Goal: Transaction & Acquisition: Obtain resource

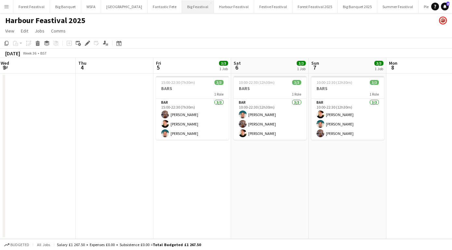
click at [182, 6] on button "Big Feastival Close" at bounding box center [198, 6] width 32 height 13
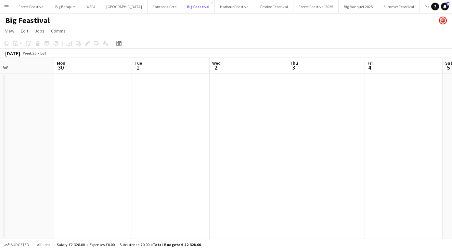
scroll to position [0, 178]
click at [219, 7] on button "Harbour Feastival Close" at bounding box center [235, 6] width 40 height 13
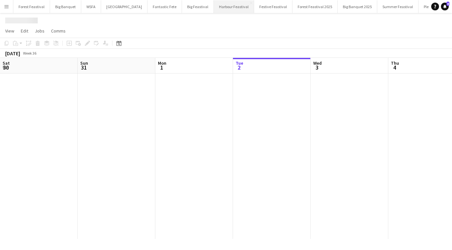
scroll to position [0, 155]
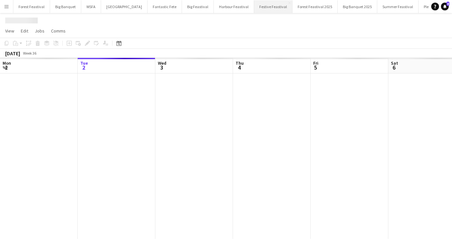
click at [254, 9] on button "Festive Feastival Close" at bounding box center [273, 6] width 38 height 13
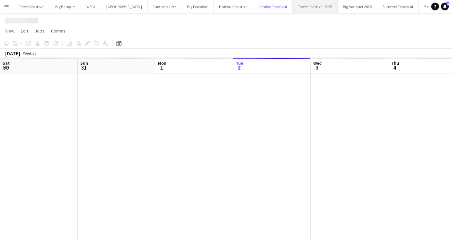
scroll to position [0, 155]
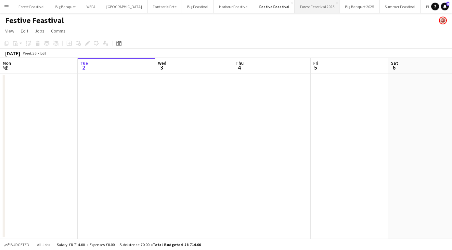
click at [295, 10] on button "Forest Feastival 2025 Close" at bounding box center [317, 6] width 45 height 13
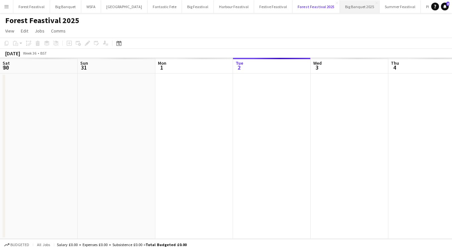
scroll to position [0, 155]
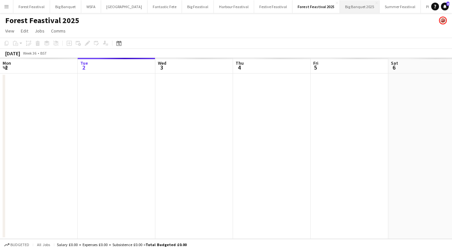
click at [340, 11] on button "Big Banquet 2025 Close" at bounding box center [360, 6] width 40 height 13
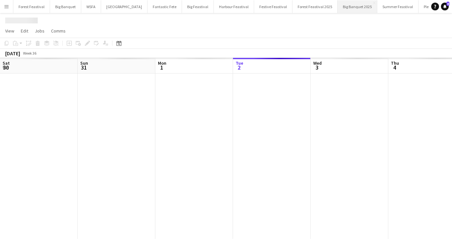
scroll to position [0, 155]
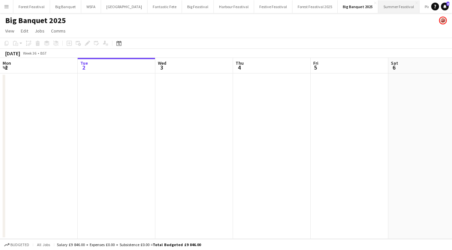
click at [378, 9] on button "Summer Feastival Close" at bounding box center [398, 6] width 41 height 13
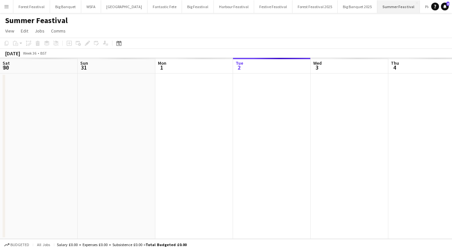
scroll to position [0, 155]
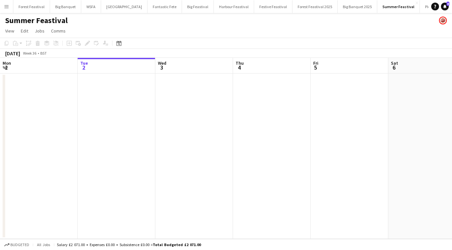
click at [312, 128] on app-date-cell at bounding box center [350, 155] width 78 height 165
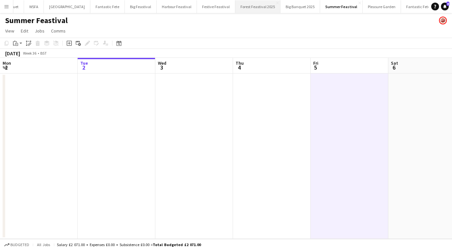
scroll to position [0, 59]
click at [319, 8] on button "Summer Feastival Close" at bounding box center [339, 6] width 43 height 13
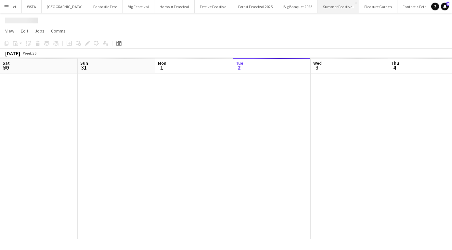
scroll to position [0, 155]
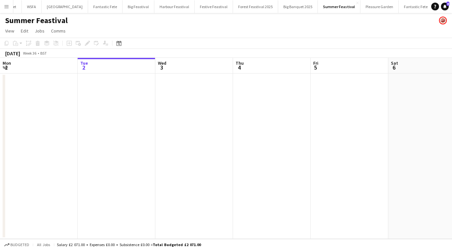
click at [67, 21] on div "Summer Feastival" at bounding box center [226, 19] width 452 height 12
click at [6, 8] on app-icon "Menu" at bounding box center [6, 6] width 5 height 5
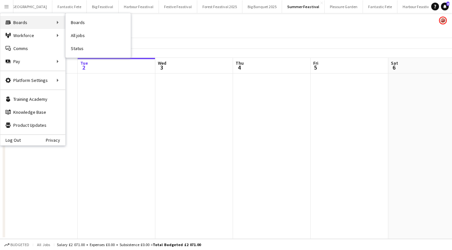
click at [13, 21] on div "Boards Boards" at bounding box center [32, 22] width 65 height 13
click at [74, 23] on link "Boards" at bounding box center [98, 22] width 65 height 13
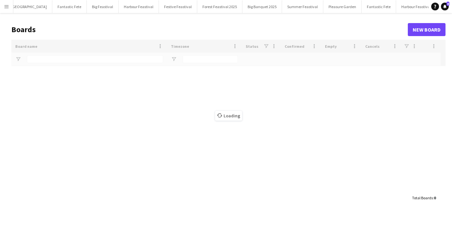
scroll to position [0, 94]
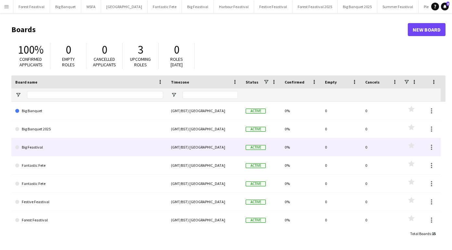
click at [37, 145] on link "Big Feastival" at bounding box center [89, 147] width 148 height 18
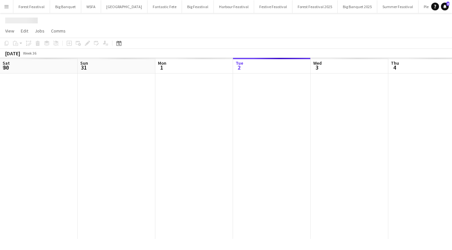
scroll to position [0, 155]
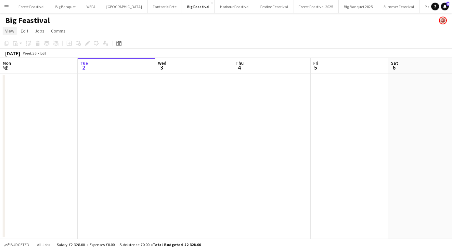
click at [10, 30] on span "View" at bounding box center [9, 31] width 9 height 6
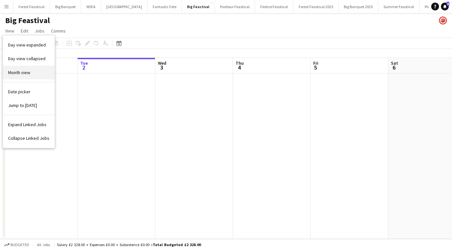
click at [20, 68] on link "Month view" at bounding box center [29, 73] width 52 height 14
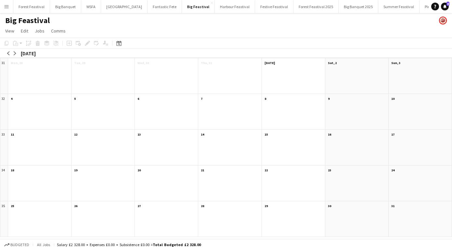
click at [6, 2] on button "Menu" at bounding box center [6, 6] width 13 height 13
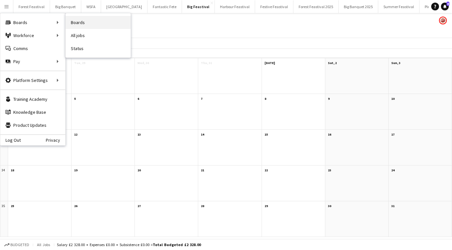
click at [75, 24] on link "Boards" at bounding box center [98, 22] width 65 height 13
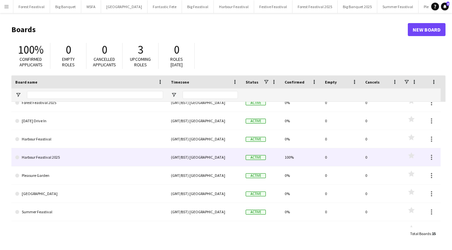
scroll to position [128, 0]
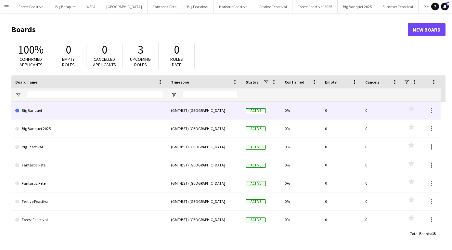
click at [44, 111] on link "Big Banquet" at bounding box center [89, 110] width 148 height 18
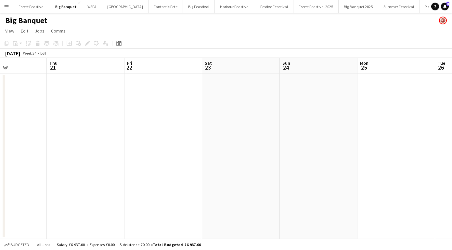
click at [8, 3] on button "Menu" at bounding box center [6, 6] width 13 height 13
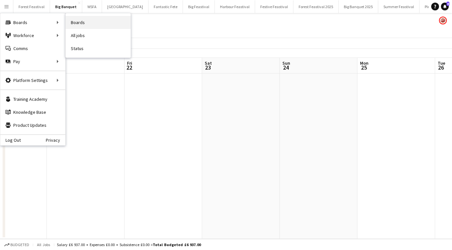
click at [75, 22] on link "Boards" at bounding box center [98, 22] width 65 height 13
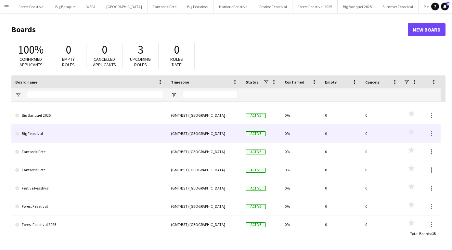
click at [37, 135] on link "Big Feastival" at bounding box center [89, 134] width 148 height 18
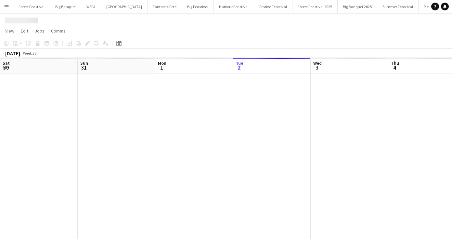
scroll to position [0, 155]
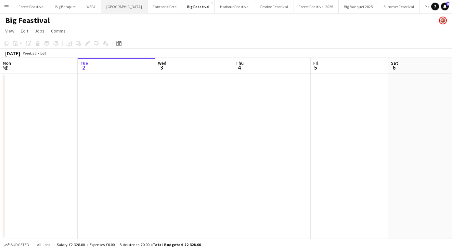
click at [119, 10] on button "Southampton Close" at bounding box center [124, 6] width 46 height 13
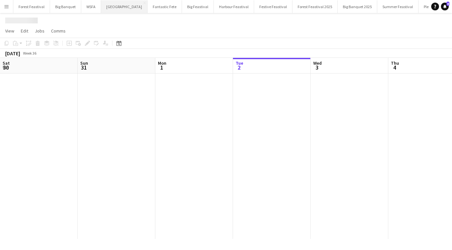
scroll to position [0, 155]
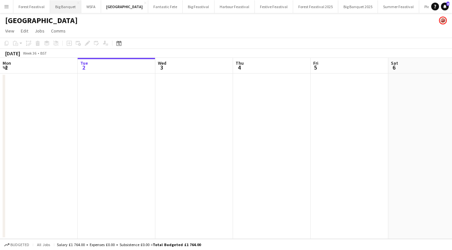
click at [66, 7] on button "Big Banquet Close" at bounding box center [65, 6] width 31 height 13
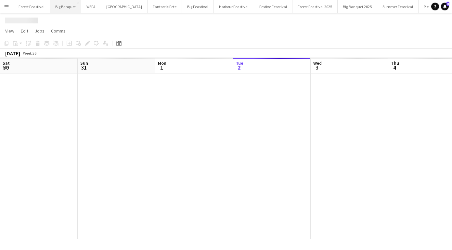
scroll to position [0, 155]
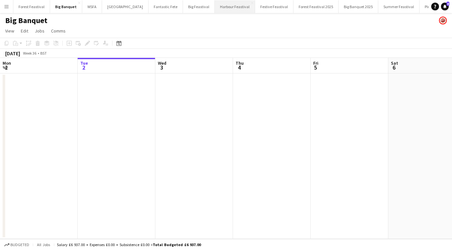
click at [217, 7] on button "Harbour Feastival Close" at bounding box center [235, 6] width 40 height 13
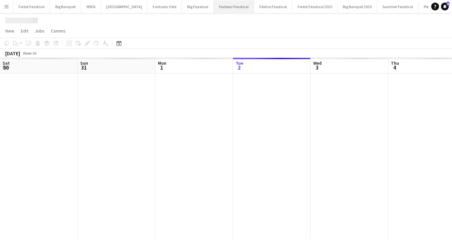
scroll to position [0, 155]
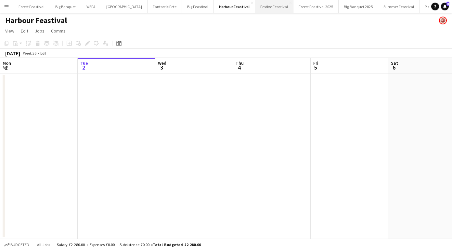
click at [255, 7] on button "Festive Feastival Close" at bounding box center [274, 6] width 38 height 13
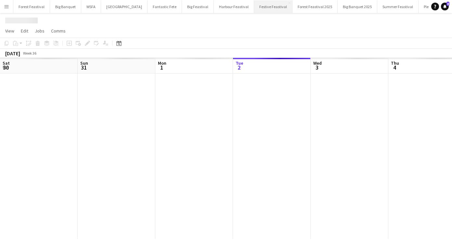
scroll to position [0, 155]
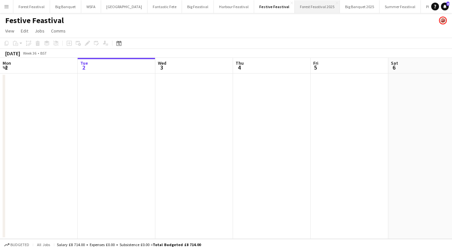
click at [295, 6] on button "Forest Feastival 2025 Close" at bounding box center [317, 6] width 45 height 13
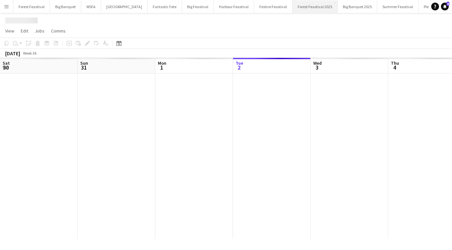
scroll to position [0, 155]
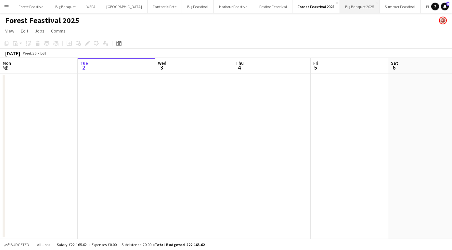
click at [340, 9] on button "Big Banquet 2025 Close" at bounding box center [360, 6] width 40 height 13
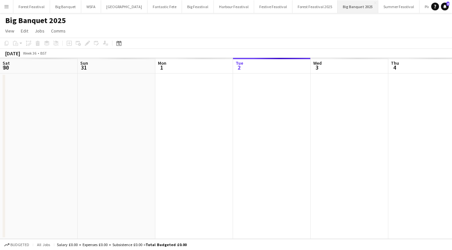
scroll to position [0, 155]
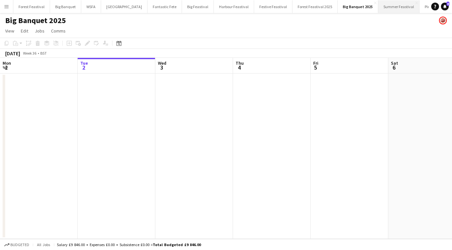
click at [378, 11] on button "Summer Feastival Close" at bounding box center [398, 6] width 41 height 13
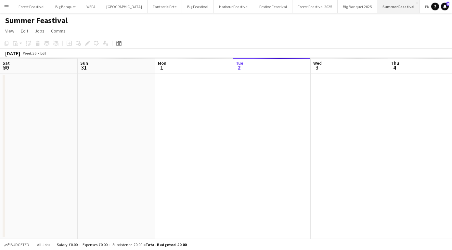
scroll to position [0, 155]
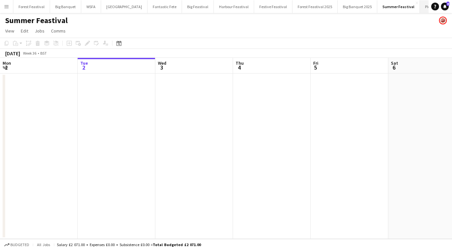
click at [420, 10] on button "Pleasure Garden Close" at bounding box center [439, 6] width 38 height 13
click at [363, 8] on button "Fantastic Fete Close" at bounding box center [380, 6] width 34 height 13
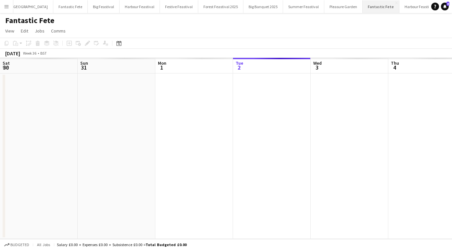
scroll to position [0, 155]
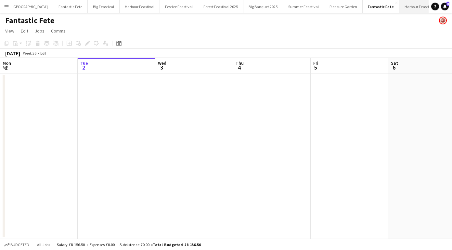
click at [400, 8] on button "Harbour Feastival 2025 Close" at bounding box center [424, 6] width 49 height 13
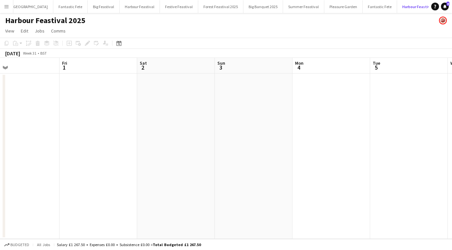
scroll to position [0, 203]
click at [363, 3] on button "Fantastic Fete Close" at bounding box center [380, 6] width 34 height 13
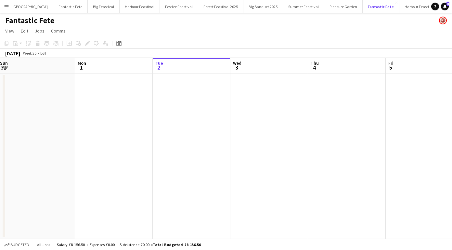
scroll to position [0, 143]
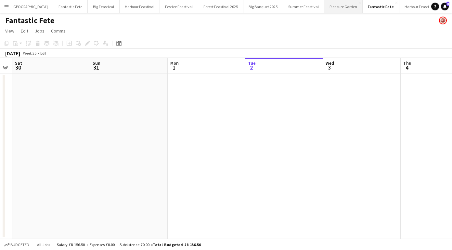
click at [324, 7] on button "Pleasure Garden Close" at bounding box center [343, 6] width 38 height 13
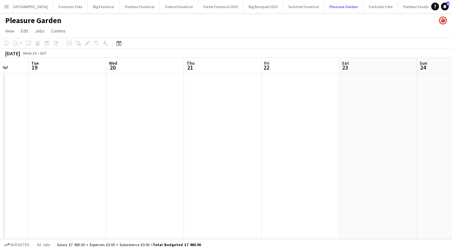
scroll to position [0, 198]
click at [287, 7] on button "Summer Feastival Close" at bounding box center [303, 6] width 41 height 13
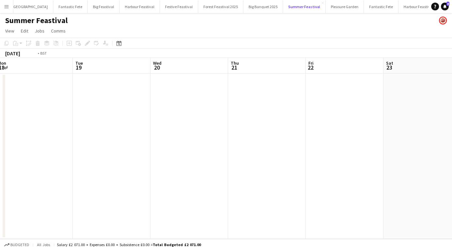
scroll to position [0, 164]
click at [239, 13] on div "Summer Feastival" at bounding box center [226, 19] width 452 height 12
click at [243, 6] on button "Big Banquet 2025 Close" at bounding box center [263, 6] width 40 height 13
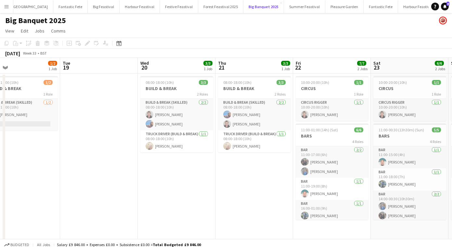
scroll to position [0, 217]
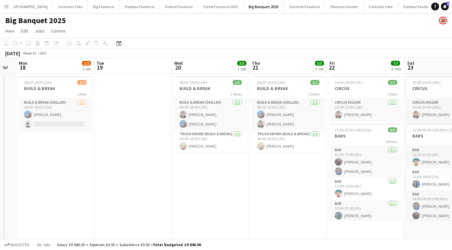
click at [62, 68] on app-board-header-date "Mon 18 1/2 1 Job" at bounding box center [55, 66] width 78 height 16
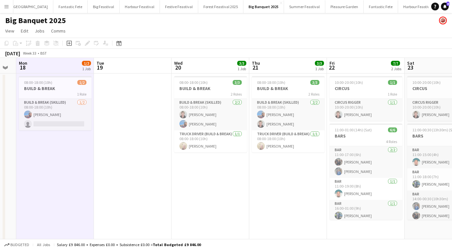
click at [211, 65] on app-board-header-date "Wed 20 3/3 1 Job" at bounding box center [211, 66] width 78 height 16
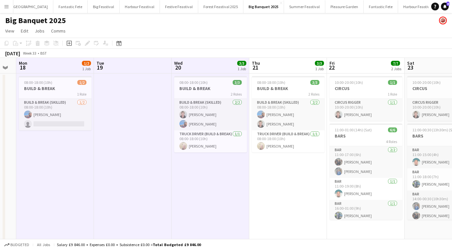
click at [298, 61] on app-board-header-date "Thu 21 3/3 1 Job" at bounding box center [288, 66] width 78 height 16
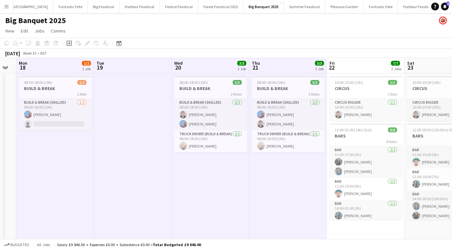
click at [348, 69] on app-board-header-date "Fri 22 7/7 2 Jobs" at bounding box center [366, 66] width 78 height 16
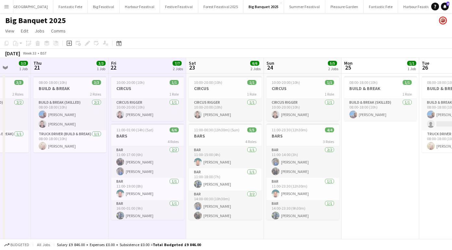
scroll to position [0, 217]
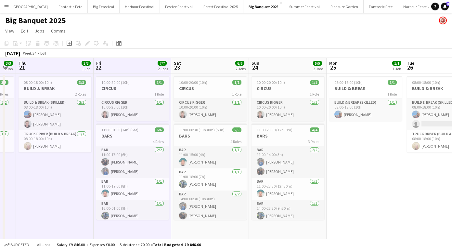
click at [215, 72] on app-board-header-date "Sat 23 6/6 2 Jobs" at bounding box center [210, 66] width 78 height 16
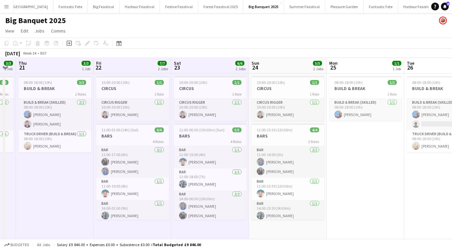
click at [275, 59] on app-board-header-date "Sun 24 5/5 2 Jobs" at bounding box center [288, 66] width 78 height 16
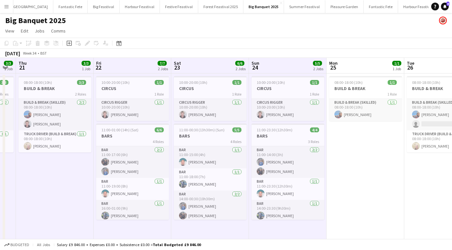
click at [341, 63] on app-board-header-date "Mon 25 1/1 1 Job" at bounding box center [366, 66] width 78 height 16
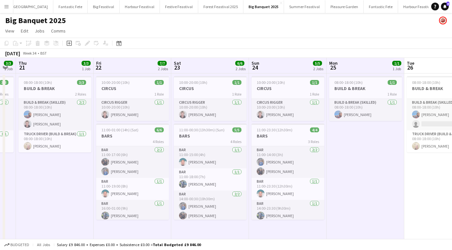
click at [421, 66] on app-board-header-date "Tue 26 2/3 1 Job" at bounding box center [443, 66] width 78 height 16
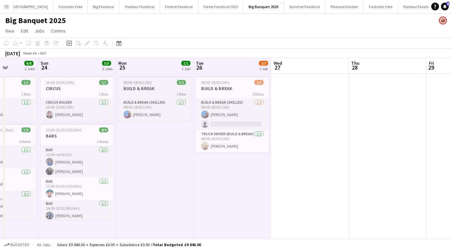
scroll to position [0, 207]
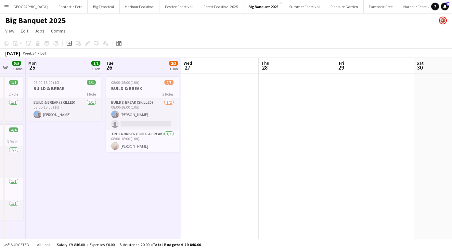
click at [239, 114] on app-date-cell at bounding box center [220, 223] width 78 height 300
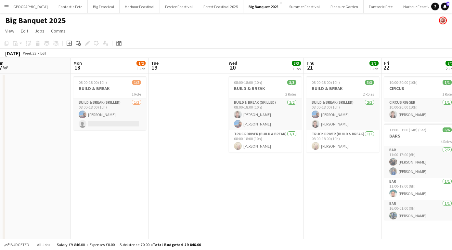
scroll to position [0, 0]
click at [112, 82] on div "08:00-18:00 (10h) 1/2" at bounding box center [109, 82] width 73 height 5
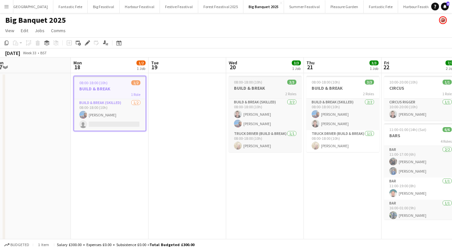
click at [245, 85] on app-job-card "08:00-18:00 (10h) 3/3 BUILD & BREAK 2 Roles Build & Break (skilled) 2/2 08:00-1…" at bounding box center [265, 114] width 73 height 76
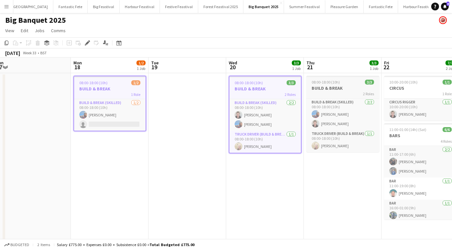
click at [324, 81] on span "08:00-18:00 (10h)" at bounding box center [326, 82] width 28 height 5
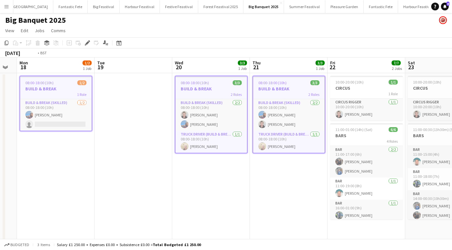
scroll to position [0, 247]
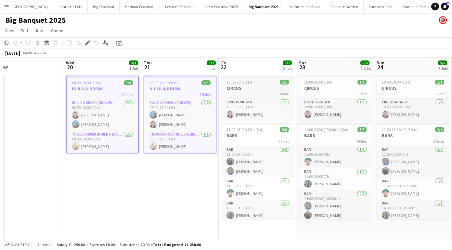
click at [283, 98] on app-job-card "10:00-20:00 (10h) 1/1 CIRCUS 1 Role Circus Rigger 1/1 10:00-20:00 (10h) Ian Coo…" at bounding box center [257, 98] width 73 height 45
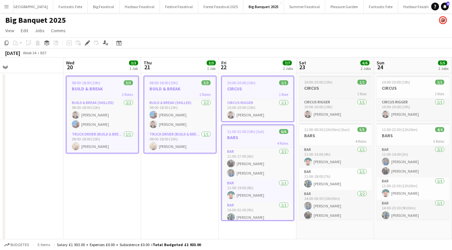
click at [323, 88] on h3 "CIRCUS" at bounding box center [335, 88] width 73 height 6
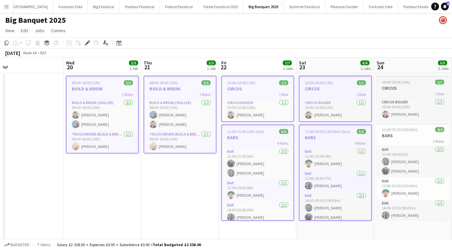
click at [391, 90] on h3 "CIRCUS" at bounding box center [413, 88] width 73 height 6
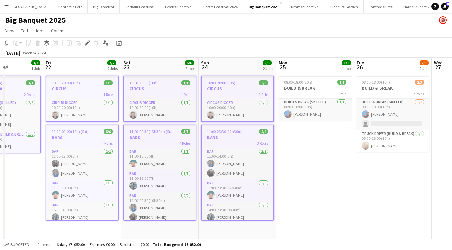
scroll to position [0, 233]
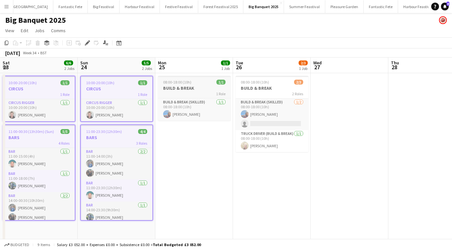
click at [188, 95] on div "1 Role" at bounding box center [194, 93] width 73 height 5
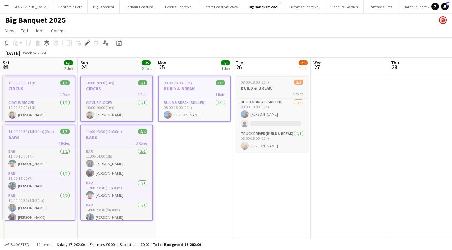
click at [249, 89] on h3 "BUILD & BREAK" at bounding box center [272, 88] width 73 height 6
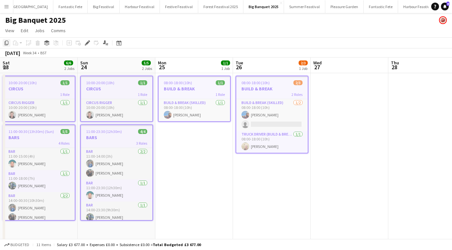
click at [6, 43] on icon "Copy" at bounding box center [6, 42] width 5 height 5
click at [450, 7] on app-icon "Add" at bounding box center [451, 6] width 3 height 3
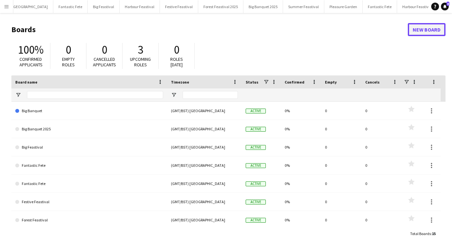
click at [423, 32] on link "New Board" at bounding box center [427, 29] width 38 height 13
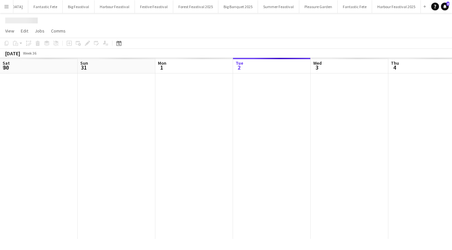
scroll to position [0, 155]
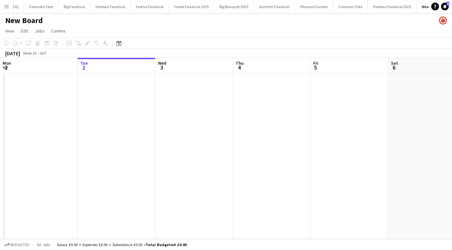
click at [41, 20] on h1 "New Board" at bounding box center [24, 21] width 38 height 10
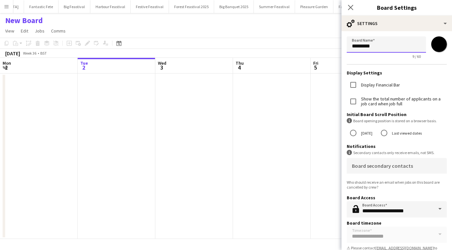
click at [383, 51] on input "*********" at bounding box center [386, 44] width 79 height 16
type input "*"
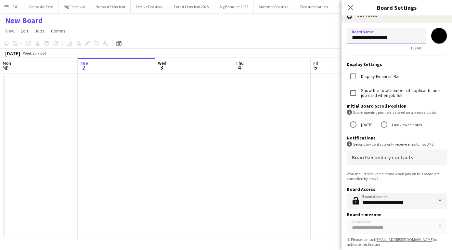
type input "**********"
click at [324, 101] on app-date-cell at bounding box center [350, 155] width 78 height 165
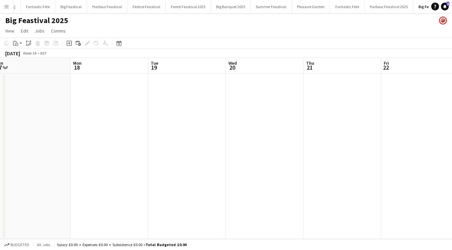
scroll to position [0, 152]
click at [121, 68] on app-board-header-date "Mon 18" at bounding box center [120, 66] width 78 height 16
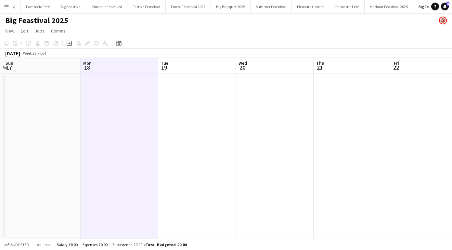
click at [119, 79] on app-date-cell at bounding box center [120, 155] width 78 height 165
click at [17, 41] on icon "Paste" at bounding box center [15, 43] width 5 height 5
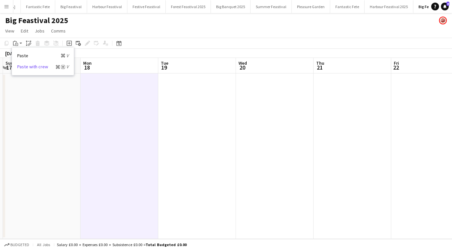
click at [30, 66] on link "Paste with crew Command Shift V" at bounding box center [42, 67] width 51 height 6
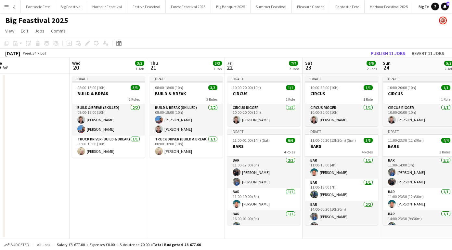
scroll to position [0, 246]
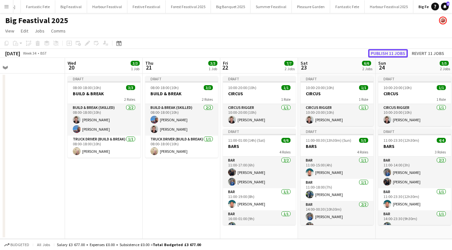
click at [381, 52] on button "Publish 11 jobs" at bounding box center [388, 53] width 40 height 8
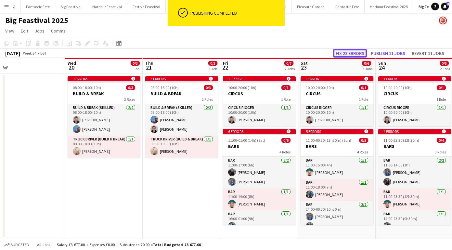
click at [342, 53] on button "Fix 28 errors" at bounding box center [350, 53] width 34 height 8
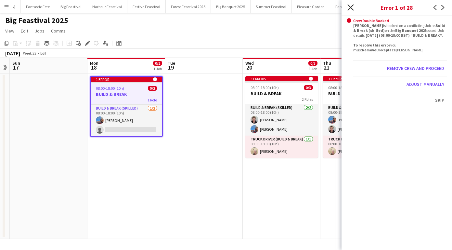
click at [348, 5] on icon at bounding box center [351, 7] width 6 height 6
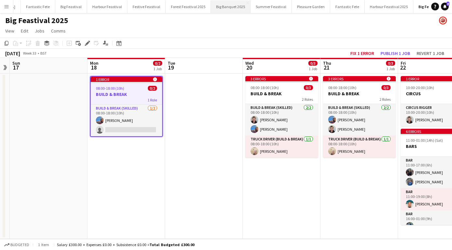
click at [213, 8] on button "Big Banquet 2025 Close" at bounding box center [231, 6] width 40 height 13
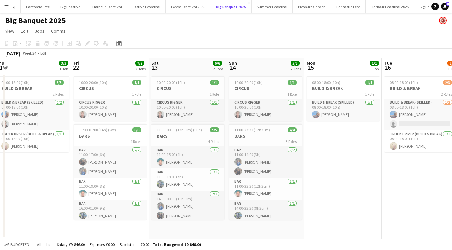
scroll to position [0, 143]
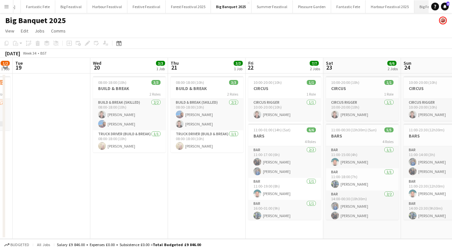
click at [415, 6] on button "Big Feastival 2025 Close" at bounding box center [435, 6] width 40 height 13
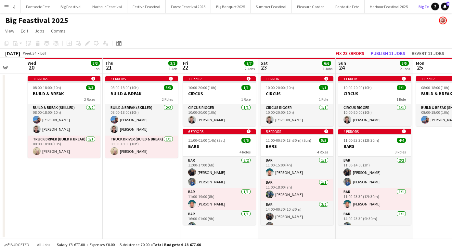
scroll to position [0, 177]
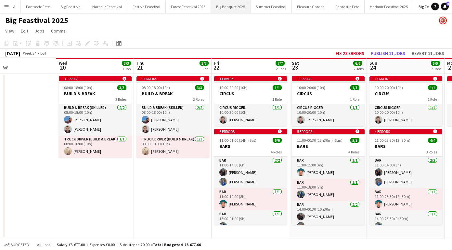
click at [216, 8] on button "Big Banquet 2025 Close" at bounding box center [231, 6] width 40 height 13
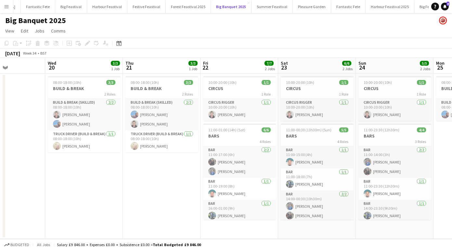
scroll to position [0, 164]
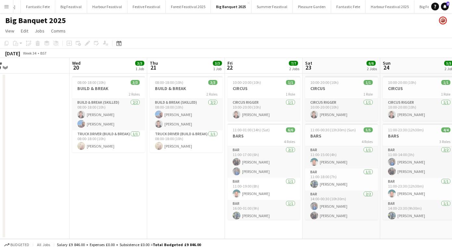
click at [102, 72] on app-board-header-date "Wed 20 3/3 1 Job" at bounding box center [109, 66] width 78 height 16
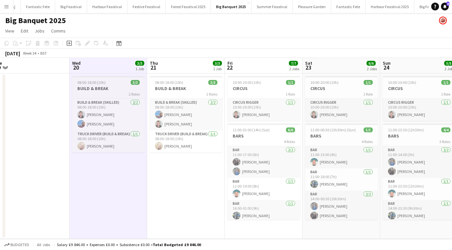
click at [112, 83] on div "08:00-18:00 (10h) 3/3" at bounding box center [108, 82] width 73 height 5
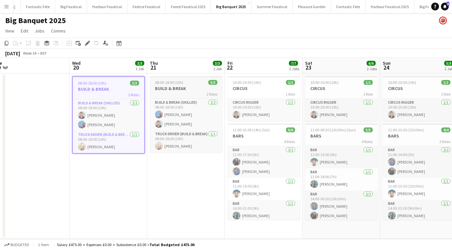
click at [190, 86] on h3 "BUILD & BREAK" at bounding box center [186, 89] width 73 height 6
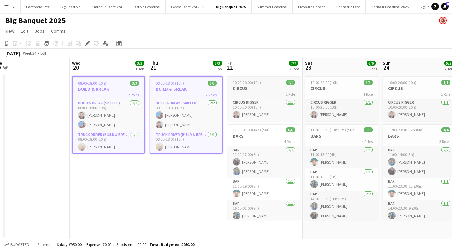
click at [255, 84] on span "10:00-20:00 (10h)" at bounding box center [247, 82] width 28 height 5
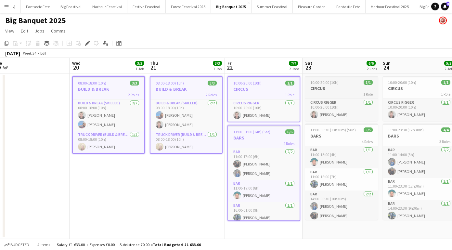
click at [320, 85] on span "10:00-20:00 (10h)" at bounding box center [324, 82] width 28 height 5
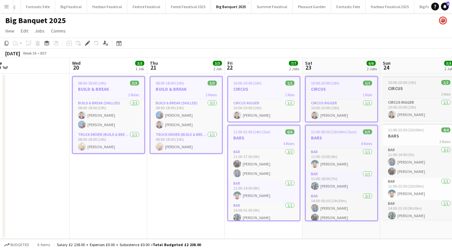
click at [391, 87] on h3 "CIRCUS" at bounding box center [419, 89] width 73 height 6
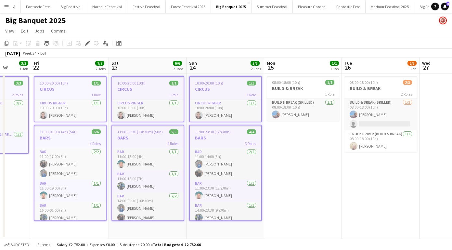
scroll to position [0, 220]
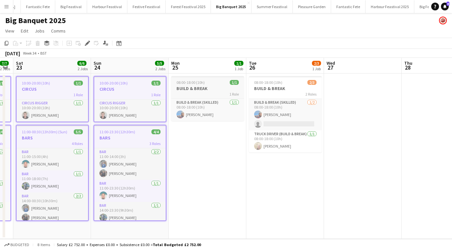
click at [223, 88] on h3 "BUILD & BREAK" at bounding box center [207, 89] width 73 height 6
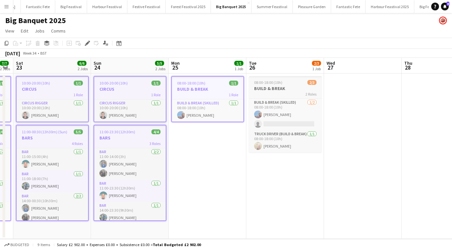
click at [281, 84] on span "08:00-18:00 (10h)" at bounding box center [268, 82] width 28 height 5
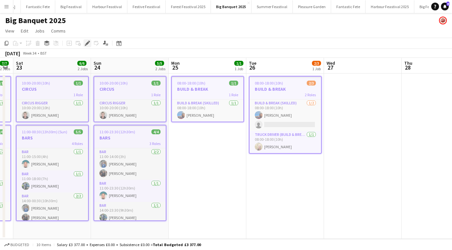
click at [89, 43] on icon at bounding box center [88, 44] width 4 height 4
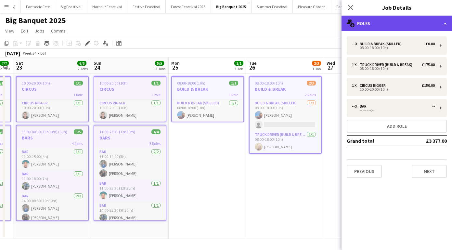
click at [446, 22] on div "multiple-users-add Roles" at bounding box center [397, 24] width 111 height 16
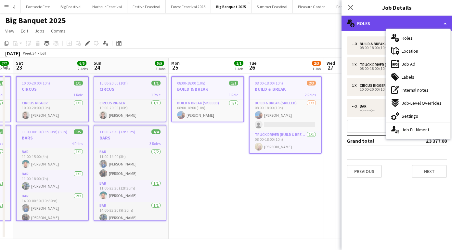
click at [445, 22] on div "multiple-users-add Roles" at bounding box center [397, 24] width 111 height 16
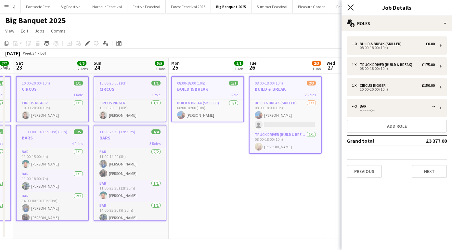
click at [351, 8] on icon "Close pop-in" at bounding box center [351, 7] width 6 height 6
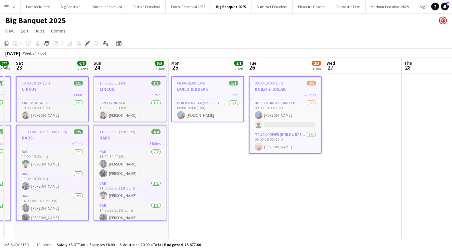
scroll to position [0, 181]
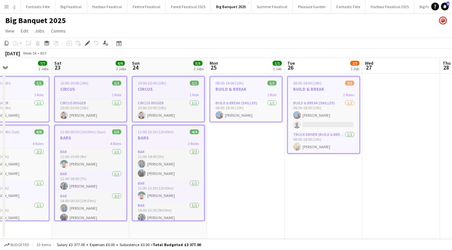
click at [199, 23] on div "Big Banquet 2025" at bounding box center [226, 19] width 452 height 12
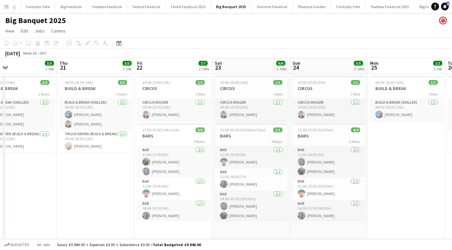
scroll to position [0, 160]
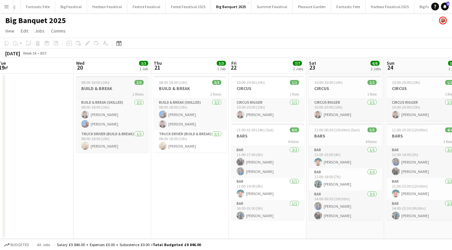
click at [96, 90] on h3 "BUILD & BREAK" at bounding box center [112, 89] width 73 height 6
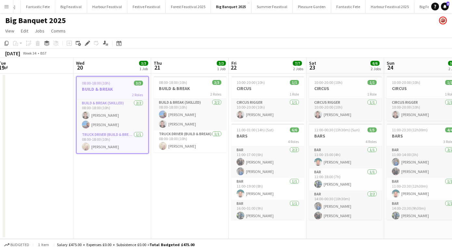
click at [94, 67] on app-board-header-date "Wed 20 3/3 1 Job" at bounding box center [112, 66] width 78 height 16
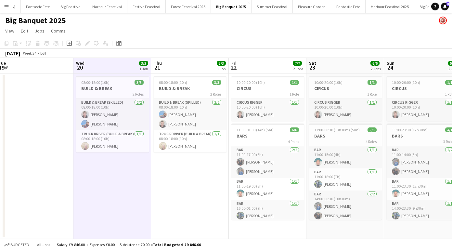
click at [38, 43] on div "Copy Paste Paste Command V Paste with crew Command Shift V Paste linked Job Del…" at bounding box center [31, 43] width 57 height 8
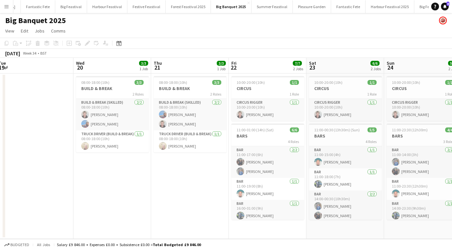
click at [93, 62] on app-board-header-date "Wed 20 3/3 1 Job" at bounding box center [112, 66] width 78 height 16
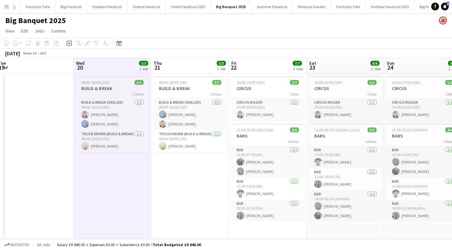
click at [105, 86] on h3 "BUILD & BREAK" at bounding box center [112, 89] width 73 height 6
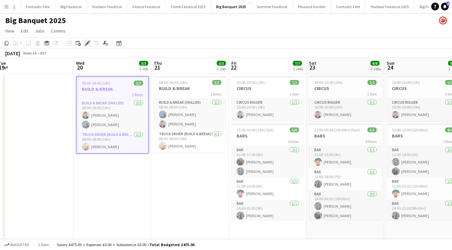
click at [87, 42] on icon at bounding box center [88, 44] width 4 height 4
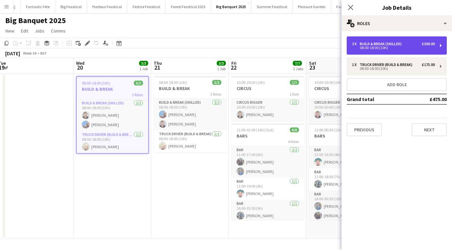
click at [366, 46] on div "08:00-18:00 (10h)" at bounding box center [393, 47] width 83 height 3
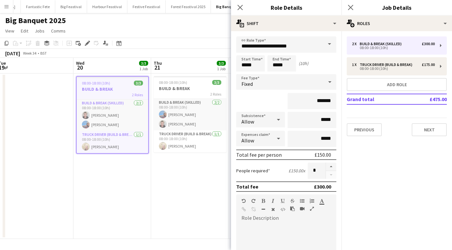
click at [330, 44] on span at bounding box center [330, 44] width 14 height 16
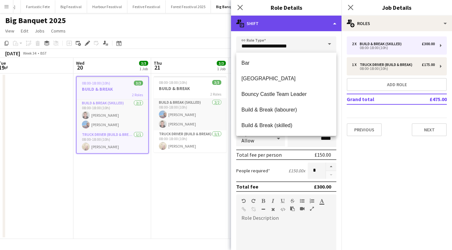
click at [336, 23] on div "multiple-actions-text Shift" at bounding box center [286, 24] width 111 height 16
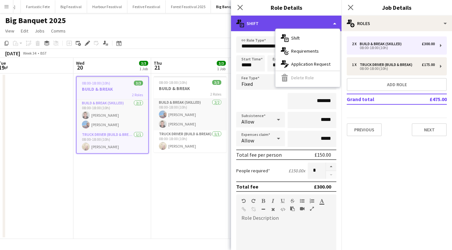
click at [335, 22] on div "multiple-actions-text Shift" at bounding box center [286, 24] width 111 height 16
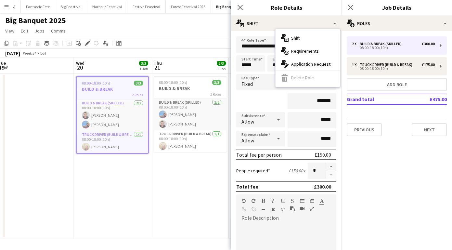
click at [195, 181] on app-date-cell "08:00-18:00 (10h) 3/3 BUILD & BREAK 2 Roles Build & Break (skilled) 2/2 08:00-1…" at bounding box center [190, 155] width 78 height 165
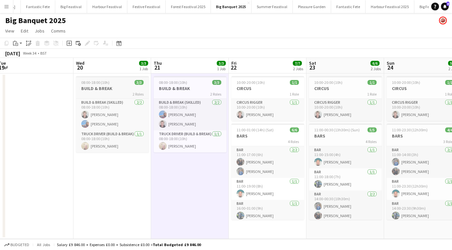
click at [131, 96] on div "2 Roles" at bounding box center [112, 93] width 73 height 5
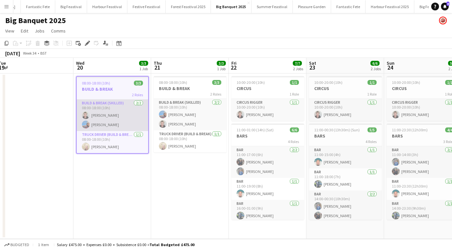
click at [128, 110] on app-card-role "Build & Break (skilled) 2/2 08:00-18:00 (10h) Ian Cooper Zak Lawson" at bounding box center [113, 115] width 72 height 32
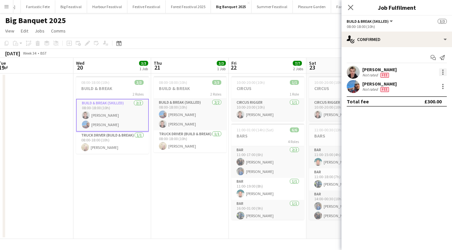
click at [443, 72] on div at bounding box center [442, 72] width 1 height 1
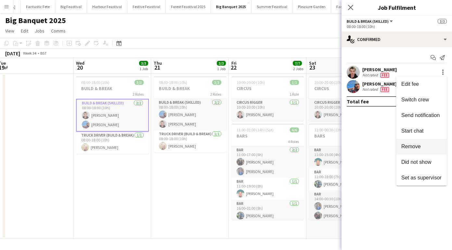
click at [421, 145] on span "Remove" at bounding box center [421, 147] width 40 height 6
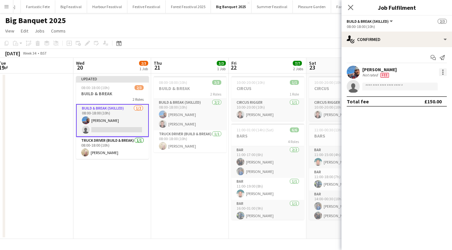
click at [441, 71] on div at bounding box center [443, 72] width 8 height 8
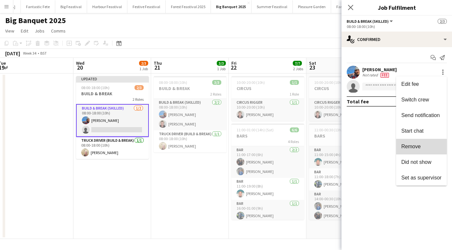
click at [422, 142] on button "Remove" at bounding box center [421, 147] width 51 height 16
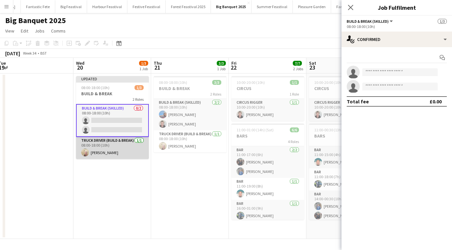
click at [125, 143] on app-card-role "Truck Driver (Build & Break) 1/1 08:00-18:00 (10h) Nerys Craig" at bounding box center [112, 148] width 73 height 22
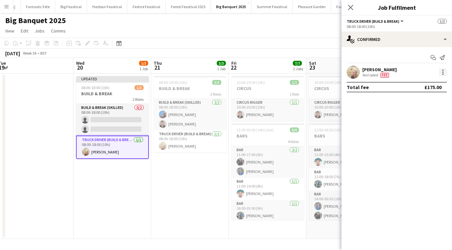
click at [440, 72] on div at bounding box center [443, 72] width 8 height 8
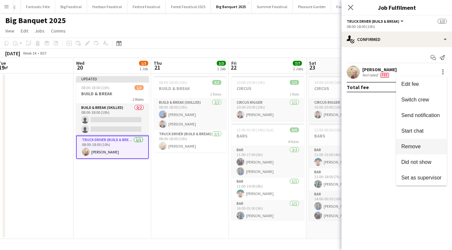
click at [418, 148] on span "Remove" at bounding box center [411, 147] width 20 height 6
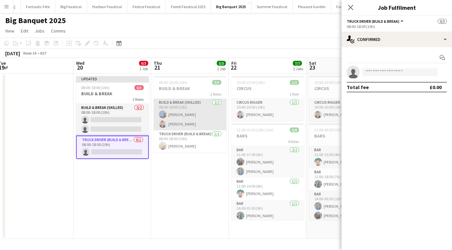
click at [208, 113] on app-card-role "Build & Break (skilled) 2/2 08:00-18:00 (10h) Zak Lawson Ian Cooper" at bounding box center [190, 115] width 73 height 32
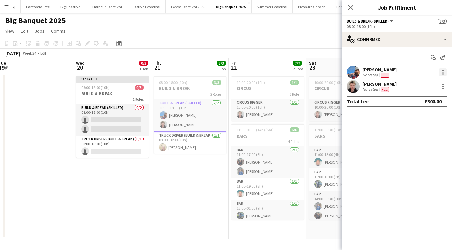
click at [442, 72] on div at bounding box center [442, 72] width 1 height 1
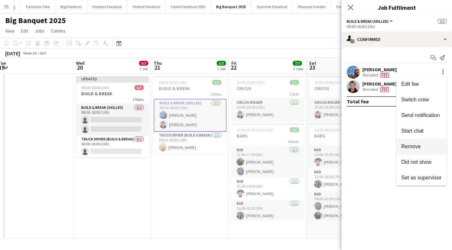
click at [422, 144] on span "Remove" at bounding box center [421, 147] width 40 height 6
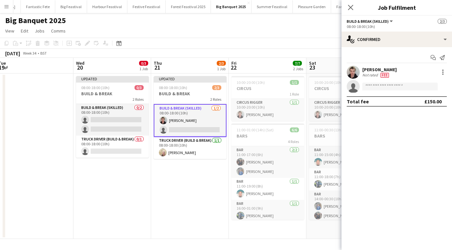
click at [201, 119] on app-card-role "Build & Break (skilled) 1/2 08:00-18:00 (10h) Ian Cooper single-neutral-actions" at bounding box center [190, 120] width 73 height 33
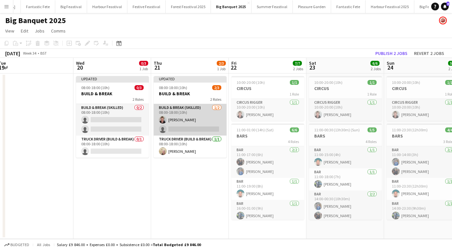
click at [203, 113] on app-card-role "Build & Break (skilled) 1/2 08:00-18:00 (10h) Ian Cooper single-neutral-actions" at bounding box center [190, 120] width 73 height 32
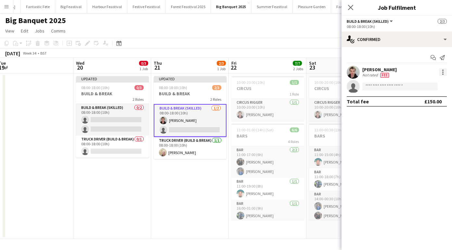
click at [441, 71] on div at bounding box center [443, 72] width 8 height 8
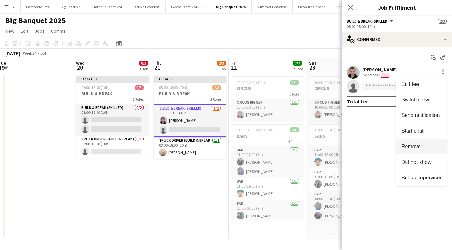
click at [424, 142] on button "Remove" at bounding box center [421, 147] width 51 height 16
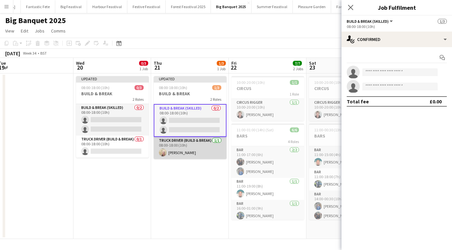
click at [208, 151] on app-card-role "Truck Driver (Build & Break) 1/1 08:00-18:00 (10h) Nerys Craig" at bounding box center [190, 148] width 73 height 22
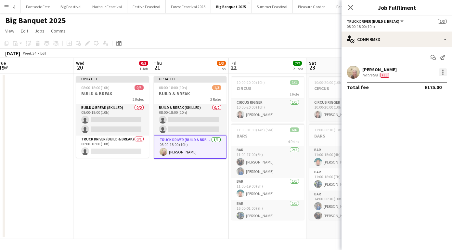
click at [443, 72] on div at bounding box center [442, 72] width 1 height 1
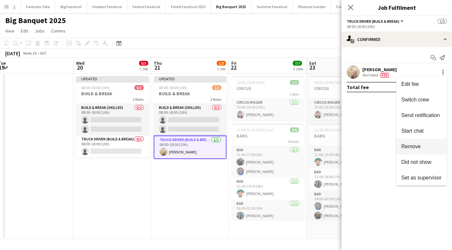
click at [428, 145] on span "Remove" at bounding box center [421, 147] width 40 height 6
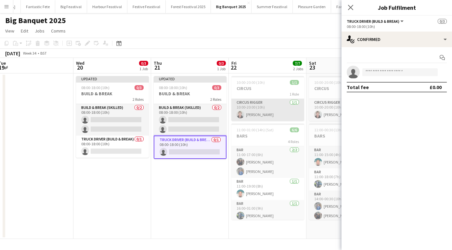
click at [285, 108] on app-card-role "Circus Rigger 1/1 10:00-20:00 (10h) Ian Cooper" at bounding box center [267, 110] width 73 height 22
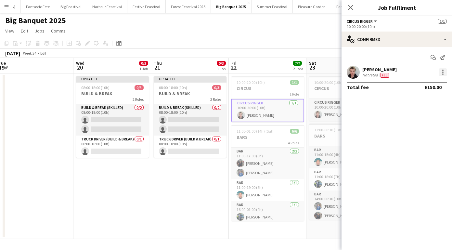
click at [441, 71] on div at bounding box center [443, 72] width 8 height 8
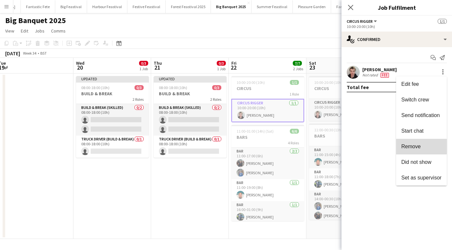
click at [412, 144] on span "Remove" at bounding box center [411, 147] width 20 height 6
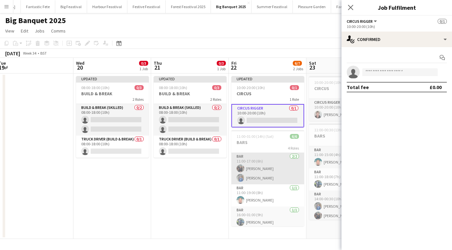
click at [282, 164] on app-card-role "Bar 2/2 11:00-17:00 (6h) Isabel Ballard Monty Huckfield" at bounding box center [267, 169] width 73 height 32
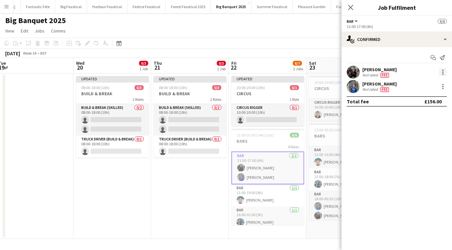
click at [441, 72] on div at bounding box center [443, 72] width 8 height 8
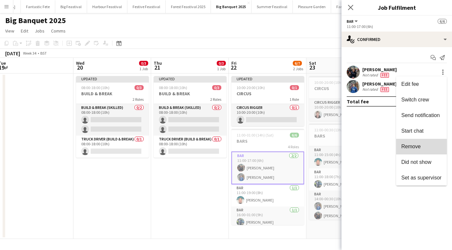
click at [417, 141] on button "Remove" at bounding box center [421, 147] width 51 height 16
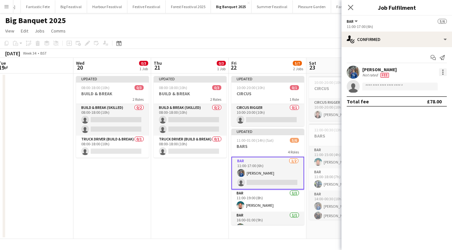
click at [444, 70] on div at bounding box center [443, 72] width 8 height 8
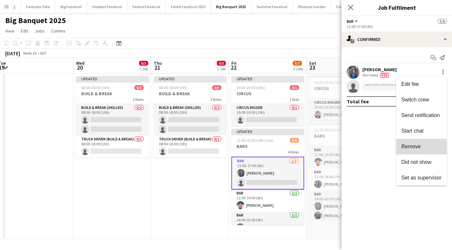
click at [415, 145] on span "Remove" at bounding box center [411, 147] width 20 height 6
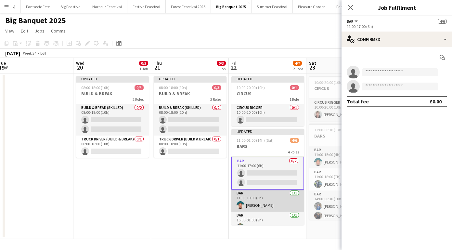
click at [288, 202] on app-card-role "Bar 1/1 11:00-19:00 (8h) Stephen Peckham" at bounding box center [267, 201] width 73 height 22
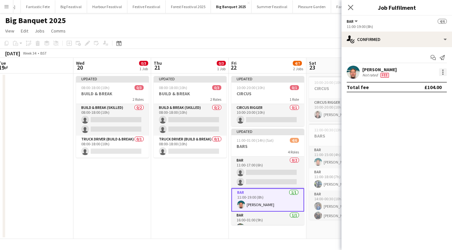
click at [440, 75] on div at bounding box center [443, 72] width 8 height 8
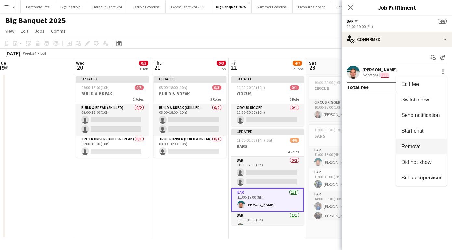
click at [413, 144] on span "Remove" at bounding box center [411, 147] width 20 height 6
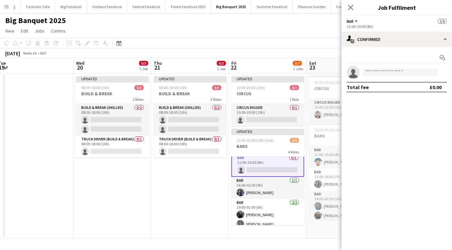
scroll to position [38, 0]
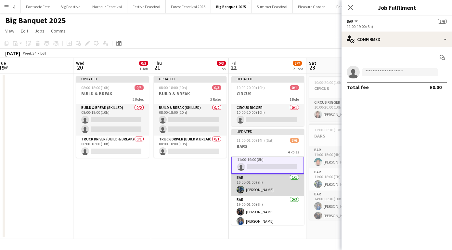
click at [279, 190] on app-card-role "Bar 1/1 16:00-01:00 (9h) Kunal Vaishnav" at bounding box center [267, 185] width 73 height 22
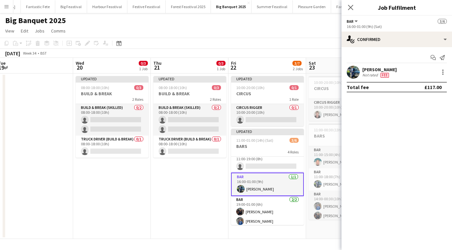
scroll to position [37, 0]
click at [444, 72] on div at bounding box center [443, 72] width 8 height 8
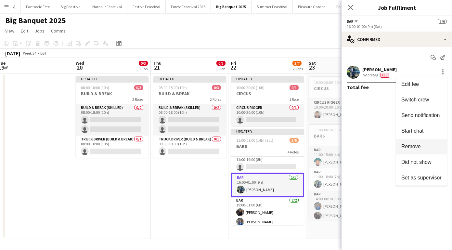
click at [426, 143] on button "Remove" at bounding box center [421, 147] width 51 height 16
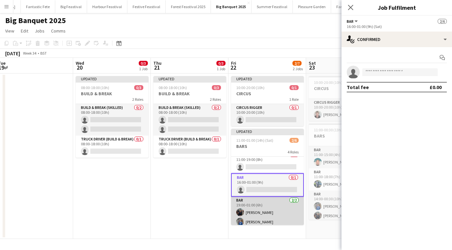
click at [283, 210] on app-card-role "Bar 2/2 19:00-01:00 (6h) Isabel Ballard Monty Huckfield" at bounding box center [267, 213] width 73 height 32
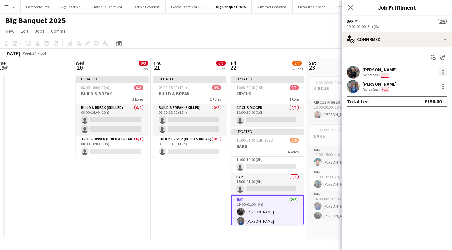
click at [441, 74] on div at bounding box center [443, 72] width 8 height 8
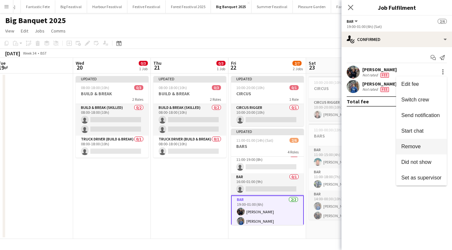
click at [422, 142] on button "Remove" at bounding box center [421, 147] width 51 height 16
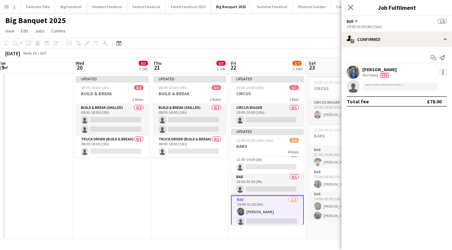
click at [443, 71] on div at bounding box center [443, 72] width 8 height 8
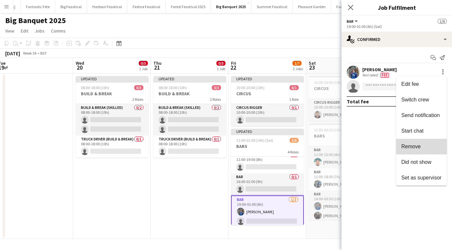
click at [417, 148] on span "Remove" at bounding box center [411, 147] width 20 height 6
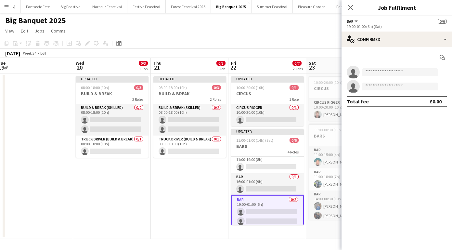
click at [269, 66] on app-board-header-date "Fri 22 0/7 2 Jobs" at bounding box center [268, 66] width 78 height 16
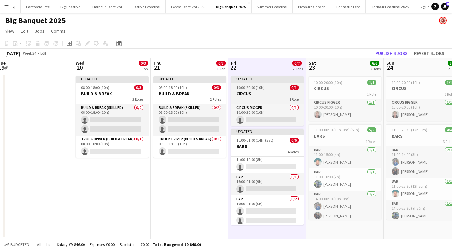
click at [272, 78] on div "Updated" at bounding box center [267, 78] width 73 height 5
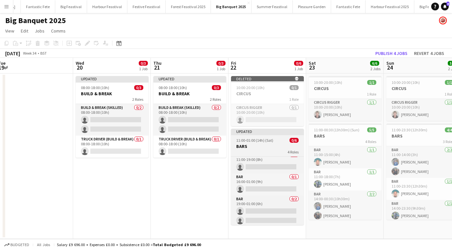
click at [274, 145] on h3 "BARS" at bounding box center [267, 146] width 73 height 6
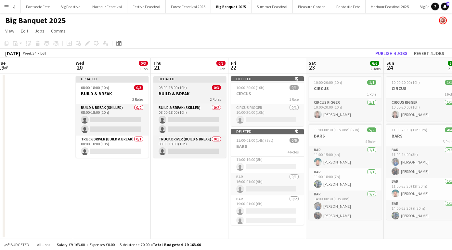
click at [193, 85] on app-job-card "Updated 08:00-18:00 (10h) 0/3 BUILD & BREAK 2 Roles Build & Break (skilled) 0/2…" at bounding box center [189, 117] width 73 height 82
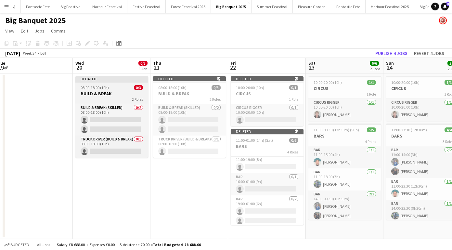
click at [116, 78] on div "Updated" at bounding box center [111, 78] width 73 height 5
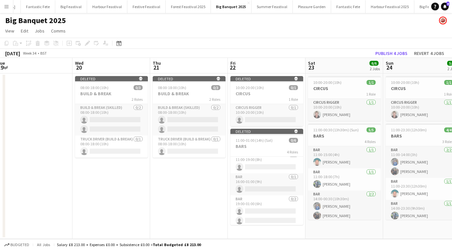
click at [339, 37] on app-page-menu "View Day view expanded Day view collapsed Month view Date picker Jump to today …" at bounding box center [226, 31] width 452 height 12
click at [336, 84] on span "10:00-20:00 (10h)" at bounding box center [327, 82] width 28 height 5
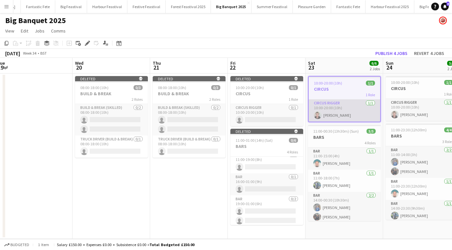
click at [354, 110] on app-card-role "Circus Rigger 1/1 10:00-20:00 (10h) Ian Cooper" at bounding box center [345, 110] width 72 height 22
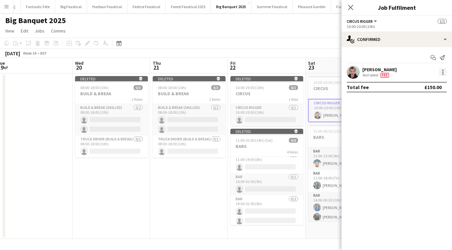
click at [444, 74] on div at bounding box center [443, 72] width 8 height 8
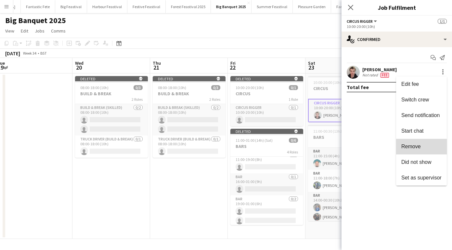
click at [423, 145] on span "Remove" at bounding box center [421, 147] width 40 height 6
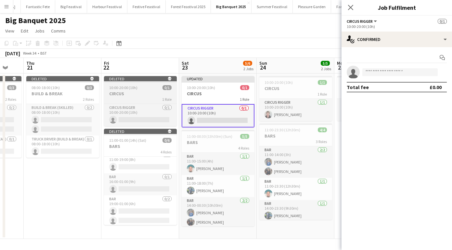
scroll to position [0, 219]
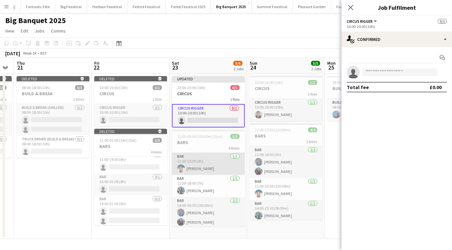
click at [214, 160] on app-card-role "Bar 1/1 11:00-15:00 (4h) Stephen Peckham" at bounding box center [208, 164] width 73 height 22
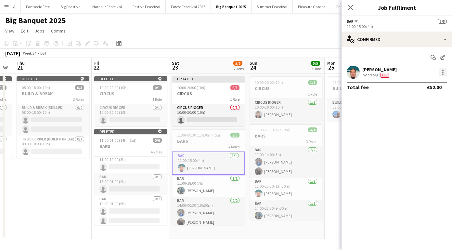
click at [442, 72] on div at bounding box center [443, 72] width 8 height 8
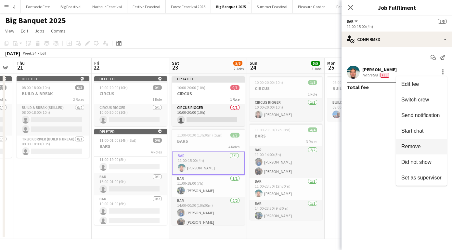
click at [419, 149] on span "Remove" at bounding box center [411, 147] width 20 height 6
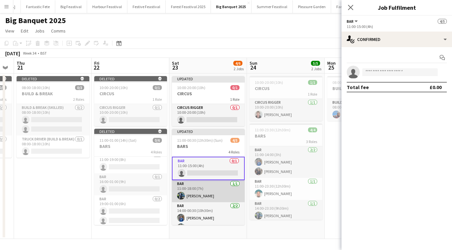
click at [222, 187] on app-card-role "Bar 1/1 11:00-18:00 (7h) Kunal Vaishnav" at bounding box center [208, 191] width 73 height 22
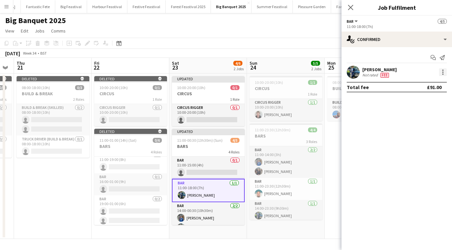
click at [444, 74] on div at bounding box center [443, 72] width 8 height 8
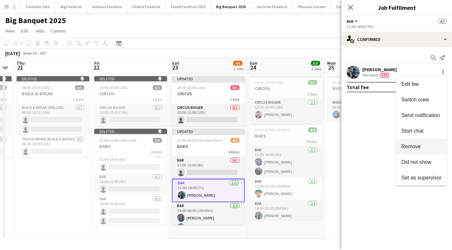
click at [416, 143] on button "Remove" at bounding box center [421, 147] width 51 height 16
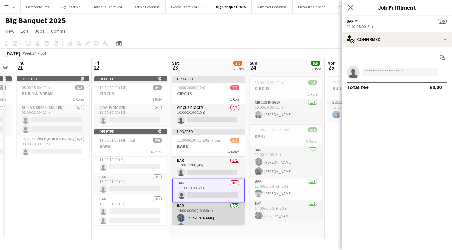
click at [224, 211] on app-card-role "Bar 2/2 14:00-00:30 (10h30m) Monty Huckfield Isabel Ballard" at bounding box center [208, 218] width 73 height 32
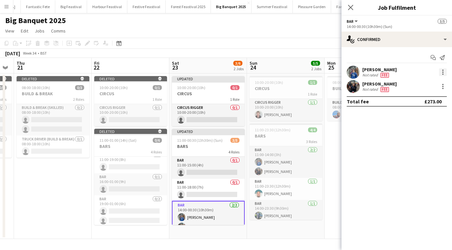
click at [442, 73] on div at bounding box center [443, 72] width 8 height 8
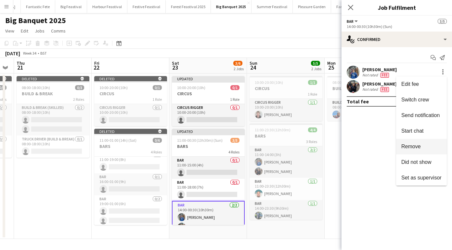
click at [411, 147] on span "Remove" at bounding box center [411, 147] width 20 height 6
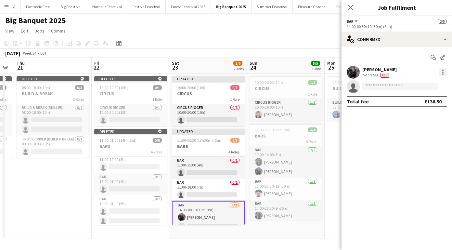
click at [444, 71] on div at bounding box center [443, 72] width 8 height 8
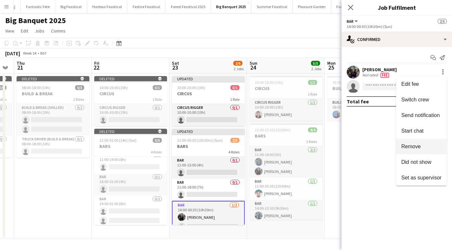
click at [405, 143] on button "Remove" at bounding box center [421, 147] width 51 height 16
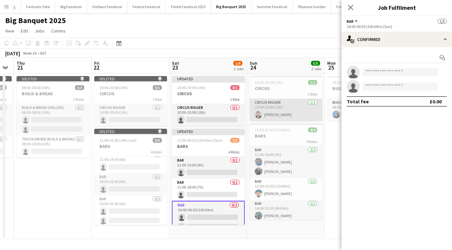
click at [299, 112] on app-card-role "Circus Rigger 1/1 10:00-20:00 (10h) Ian Cooper" at bounding box center [286, 110] width 73 height 22
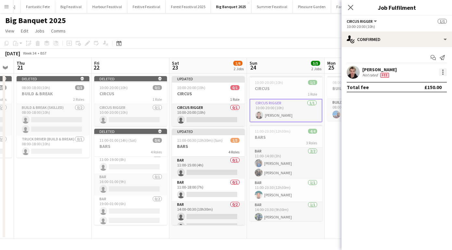
click at [443, 72] on div at bounding box center [442, 72] width 1 height 1
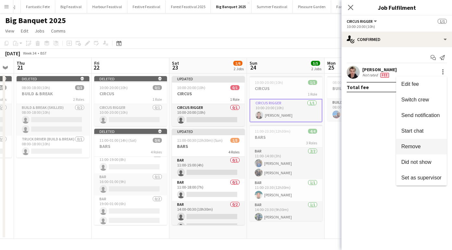
click at [418, 146] on span "Remove" at bounding box center [411, 147] width 20 height 6
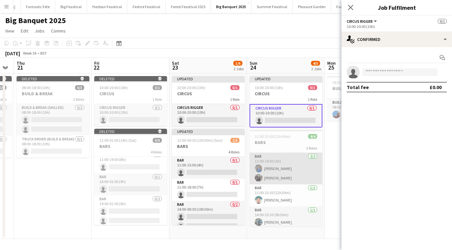
click at [297, 170] on app-card-role "Bar 2/2 11:00-14:00 (3h) Monty Huckfield Isabel Ballard" at bounding box center [286, 169] width 73 height 32
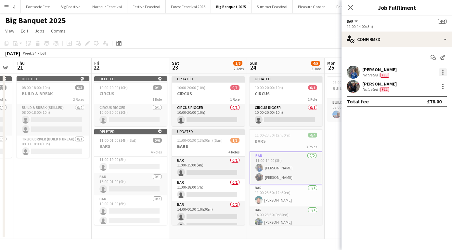
click at [442, 71] on div at bounding box center [443, 72] width 8 height 8
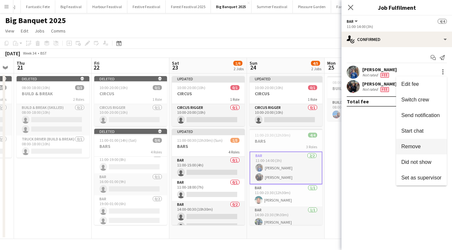
click at [421, 142] on button "Remove" at bounding box center [421, 147] width 51 height 16
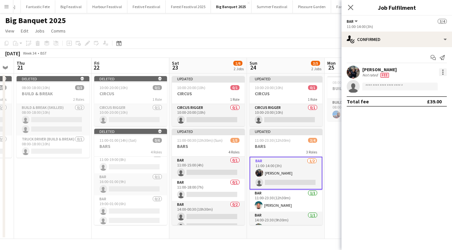
click at [444, 71] on div at bounding box center [443, 72] width 8 height 8
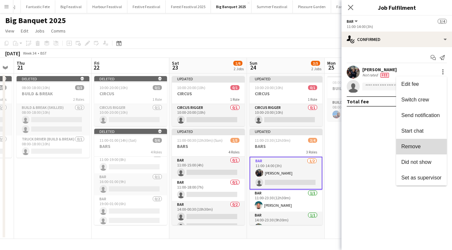
click at [421, 141] on button "Remove" at bounding box center [421, 147] width 51 height 16
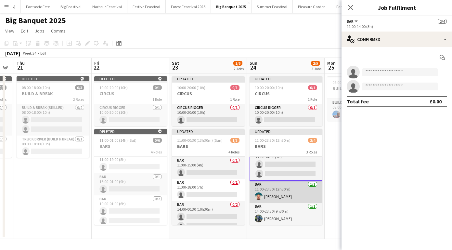
click at [301, 194] on app-card-role "Bar 1/1 11:00-23:30 (12h30m) Stephen Peckham" at bounding box center [286, 192] width 73 height 22
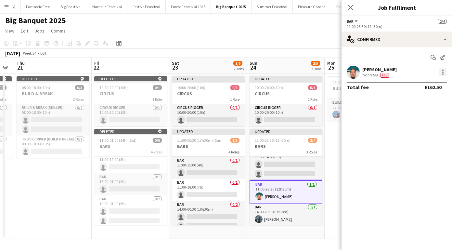
click at [443, 71] on div at bounding box center [443, 72] width 8 height 8
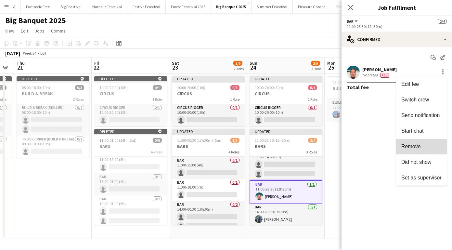
click at [415, 144] on span "Remove" at bounding box center [411, 147] width 20 height 6
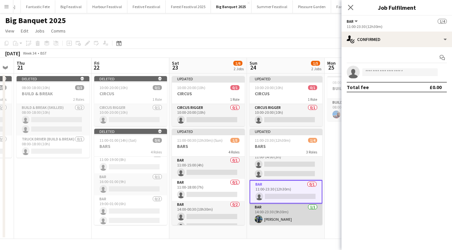
click at [309, 214] on app-card-role "Bar 1/1 14:00-23:30 (9h30m) Kunal Vaishnav" at bounding box center [286, 215] width 73 height 22
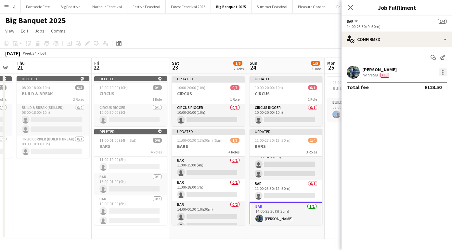
click at [441, 72] on div at bounding box center [443, 72] width 8 height 8
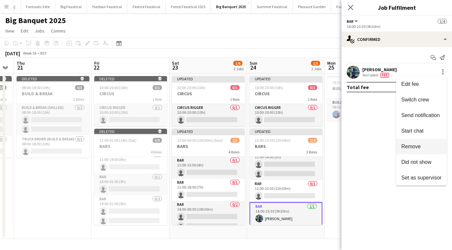
click at [407, 144] on span "Remove" at bounding box center [411, 147] width 20 height 6
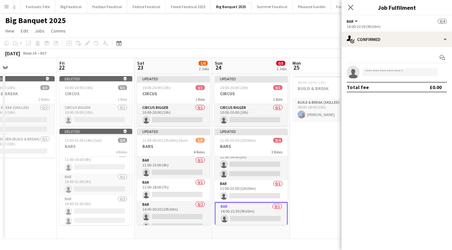
scroll to position [0, 219]
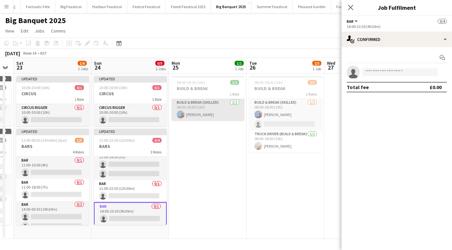
click at [224, 113] on app-card-role "Build & Break (skilled) 1/1 08:00-18:00 (10h) Zak Lawson" at bounding box center [208, 110] width 73 height 22
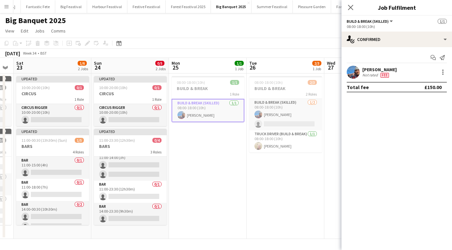
scroll to position [7, 0]
click at [442, 70] on div at bounding box center [443, 72] width 8 height 8
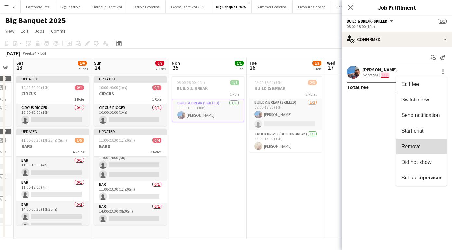
click at [424, 145] on span "Remove" at bounding box center [421, 147] width 40 height 6
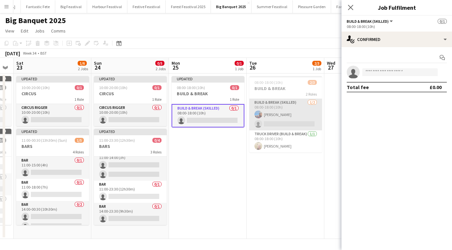
click at [299, 110] on app-card-role "Build & Break (skilled) 1/2 08:00-18:00 (10h) Zak Lawson single-neutral-actions" at bounding box center [285, 115] width 73 height 32
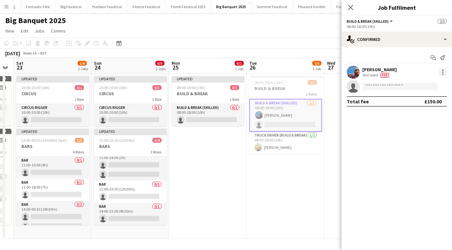
click at [442, 71] on div at bounding box center [443, 72] width 8 height 8
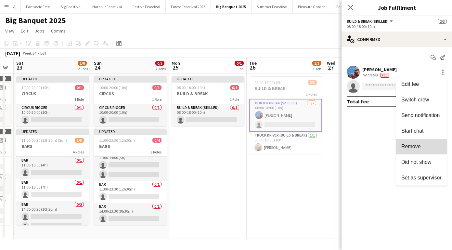
click at [410, 144] on span "Remove" at bounding box center [411, 147] width 20 height 6
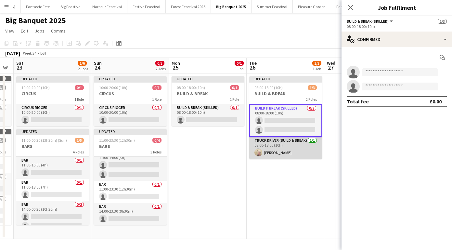
click at [305, 146] on app-card-role "Truck Driver (Build & Break) 1/1 08:00-18:00 (10h) Nerys Craig" at bounding box center [285, 148] width 73 height 22
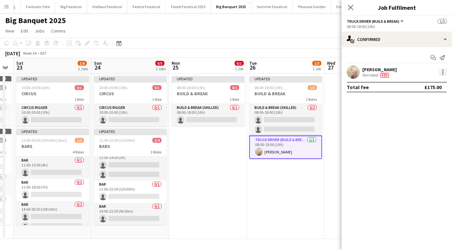
click at [442, 72] on div at bounding box center [443, 72] width 8 height 8
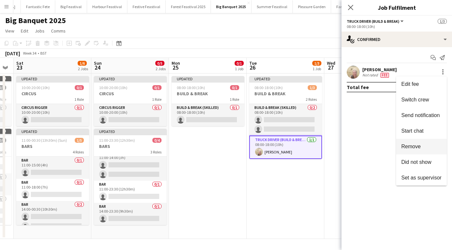
click at [408, 148] on span "Remove" at bounding box center [411, 147] width 20 height 6
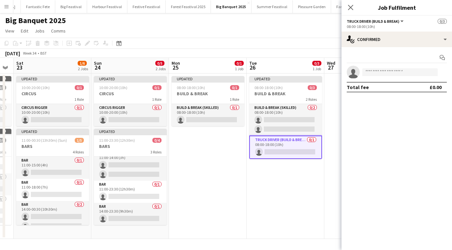
click at [303, 172] on app-date-cell "Updated 08:00-18:00 (10h) 0/3 BUILD & BREAK 2 Roles Build & Break (skilled) 0/2…" at bounding box center [286, 155] width 78 height 165
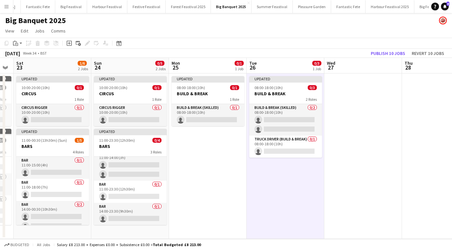
scroll to position [0, 206]
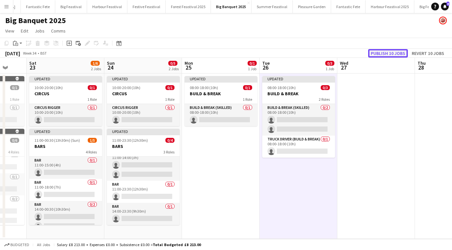
click at [391, 53] on button "Publish 10 jobs" at bounding box center [388, 53] width 40 height 8
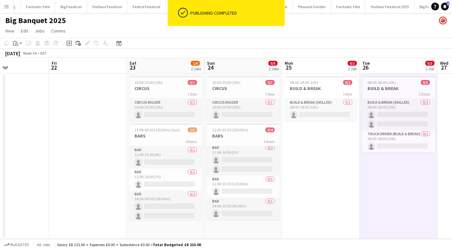
scroll to position [0, 167]
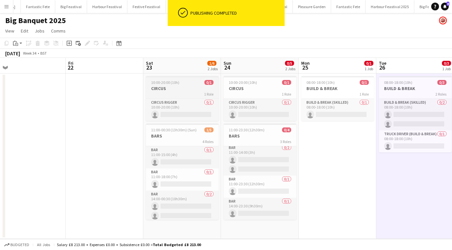
click at [185, 89] on h3 "CIRCUS" at bounding box center [182, 89] width 73 height 6
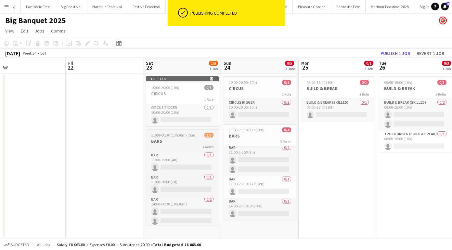
click at [186, 140] on h3 "BARS" at bounding box center [182, 141] width 73 height 6
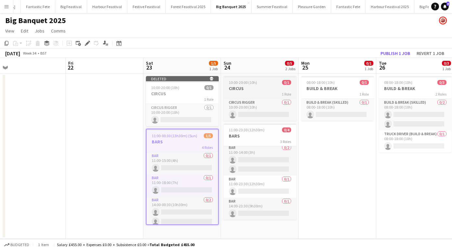
click at [262, 93] on div "1 Role" at bounding box center [260, 93] width 73 height 5
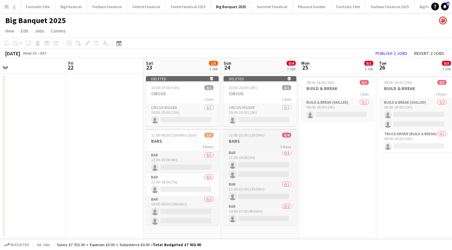
click at [263, 138] on app-job-card "11:00-23:30 (12h30m) 0/4 BARS 3 Roles Bar 0/2 11:00-14:00 (3h) single-neutral-a…" at bounding box center [260, 177] width 73 height 96
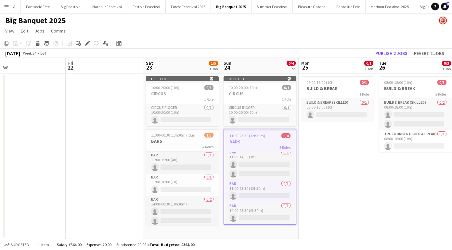
scroll to position [7, 0]
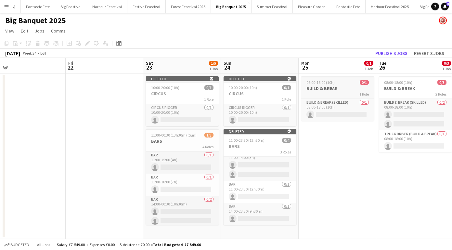
click at [344, 84] on div "08:00-18:00 (10h) 0/1" at bounding box center [337, 82] width 73 height 5
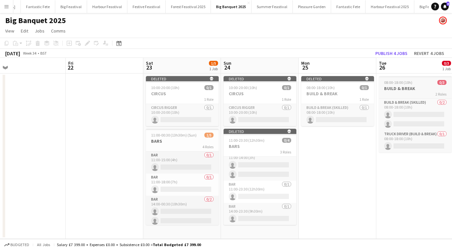
click at [420, 86] on h3 "BUILD & BREAK" at bounding box center [415, 89] width 73 height 6
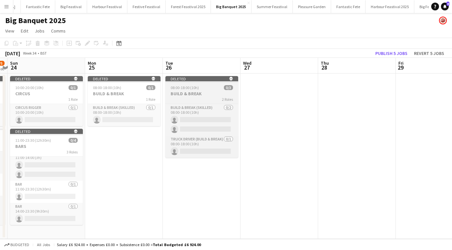
scroll to position [0, 248]
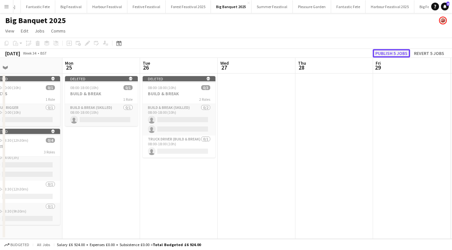
click at [386, 51] on button "Publish 5 jobs" at bounding box center [391, 53] width 37 height 8
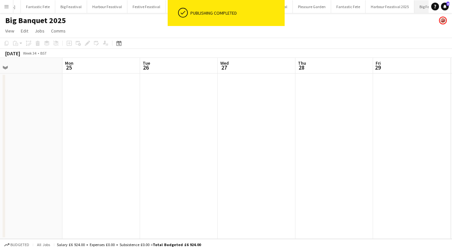
click at [415, 8] on button "Big Feastival 2025 Close" at bounding box center [435, 6] width 40 height 13
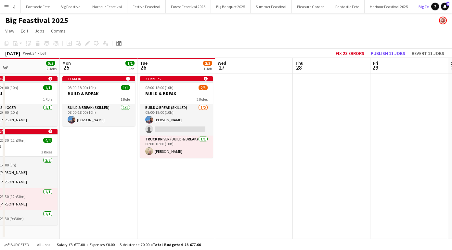
scroll to position [0, 161]
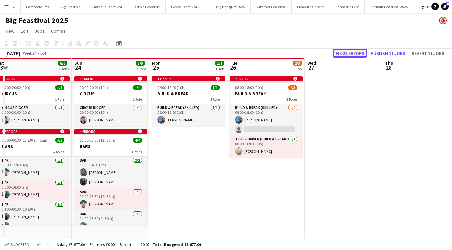
click at [354, 53] on button "Fix 28 errors" at bounding box center [350, 53] width 34 height 8
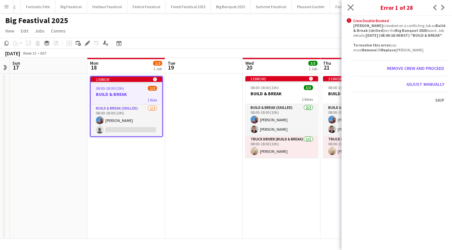
click at [354, 6] on app-icon "Close pop-in" at bounding box center [350, 7] width 9 height 9
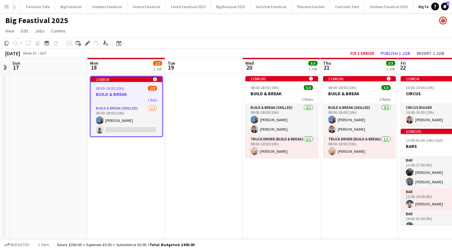
click at [191, 143] on app-date-cell at bounding box center [204, 155] width 78 height 165
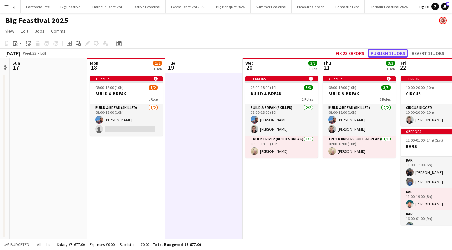
click at [387, 53] on button "Publish 11 jobs" at bounding box center [388, 53] width 40 height 8
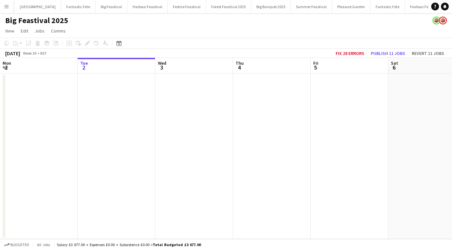
scroll to position [0, 127]
click at [382, 53] on button "Publish 11 jobs" at bounding box center [388, 53] width 40 height 8
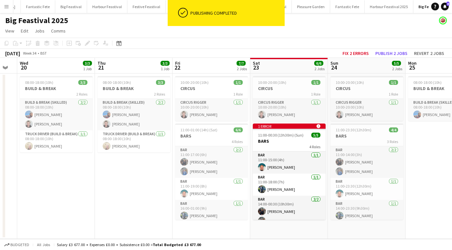
scroll to position [0, 229]
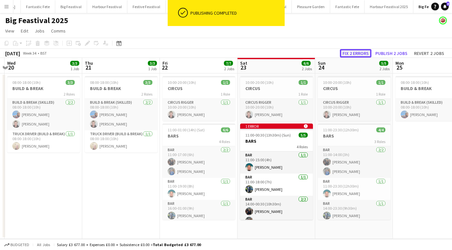
click at [349, 52] on button "Fix 2 errors" at bounding box center [356, 53] width 32 height 8
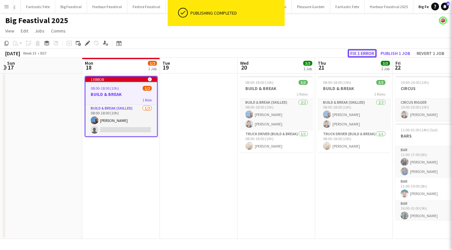
scroll to position [0, 223]
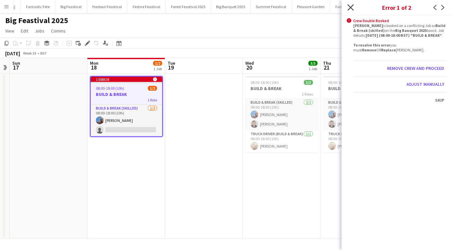
click at [349, 6] on icon at bounding box center [351, 7] width 6 height 6
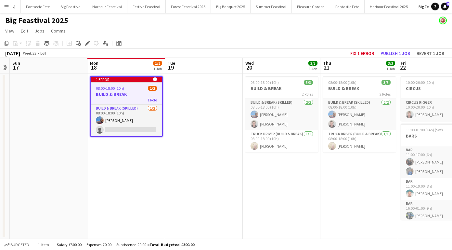
click at [138, 87] on div "08:00-18:00 (10h) 1/2" at bounding box center [127, 88] width 72 height 5
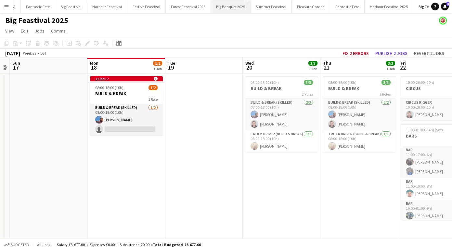
click at [211, 8] on button "Big Banquet 2025 Close" at bounding box center [231, 6] width 40 height 13
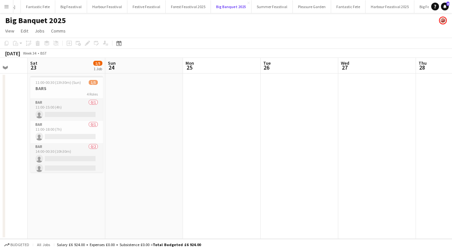
scroll to position [0, 203]
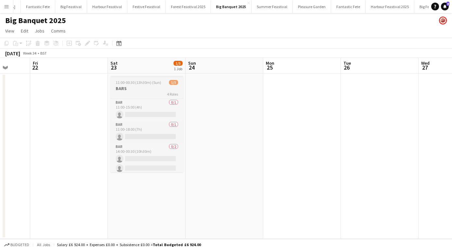
click at [146, 90] on h3 "BARS" at bounding box center [147, 89] width 73 height 6
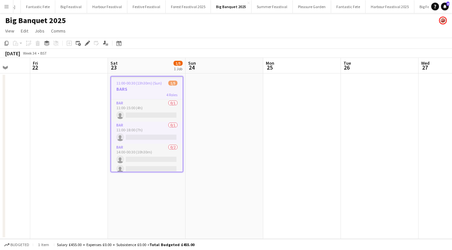
click at [155, 94] on div "4 Roles" at bounding box center [147, 94] width 72 height 5
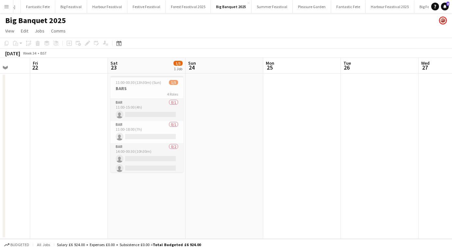
click at [246, 123] on app-date-cell at bounding box center [225, 155] width 78 height 165
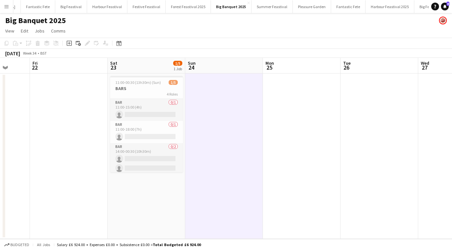
click at [157, 65] on app-board-header-date "Sat 23 1/5 1 Job" at bounding box center [147, 66] width 78 height 16
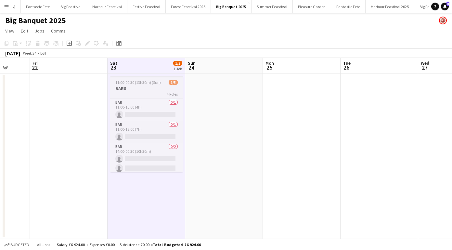
click at [156, 95] on div "4 Roles" at bounding box center [146, 93] width 73 height 5
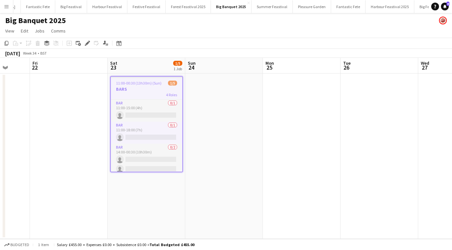
click at [47, 170] on app-date-cell at bounding box center [69, 155] width 78 height 165
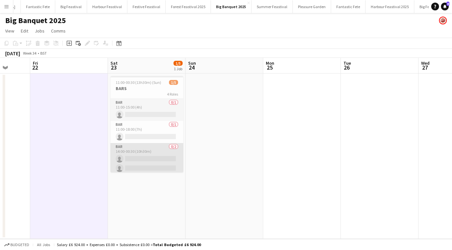
click at [145, 168] on app-card-role "Bar 0/2 14:00-00:30 (10h30m) single-neutral-actions single-neutral-actions" at bounding box center [147, 159] width 73 height 32
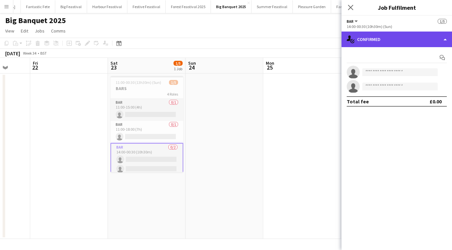
click at [447, 38] on div "single-neutral-actions-check-2 Confirmed" at bounding box center [397, 40] width 111 height 16
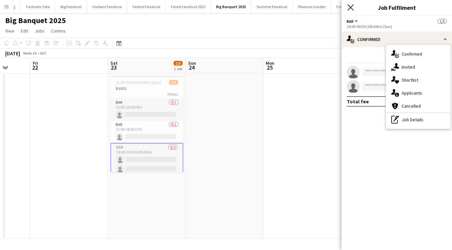
click at [352, 6] on icon at bounding box center [351, 7] width 6 height 6
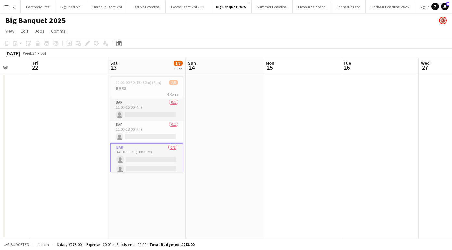
click at [149, 73] on app-board-header-date "Sat 23 1/5 1 Job" at bounding box center [147, 66] width 78 height 16
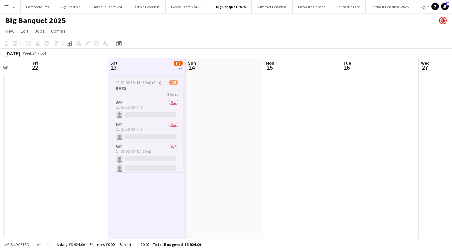
click at [142, 94] on div "4 Roles" at bounding box center [147, 93] width 73 height 5
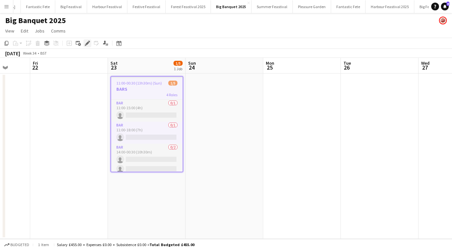
click at [86, 42] on icon "Edit" at bounding box center [87, 43] width 5 height 5
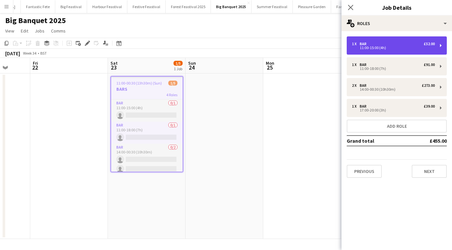
click at [393, 44] on div "1 x Bar £52.00" at bounding box center [393, 44] width 83 height 5
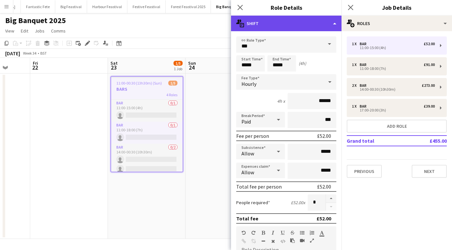
click at [333, 25] on div "multiple-actions-text Shift" at bounding box center [286, 24] width 111 height 16
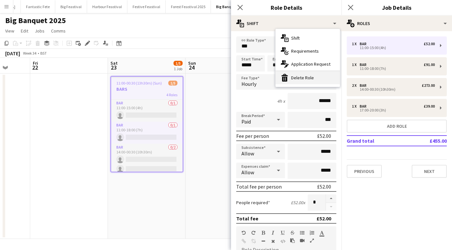
click at [314, 75] on div "bin-2 Delete Role" at bounding box center [308, 77] width 64 height 13
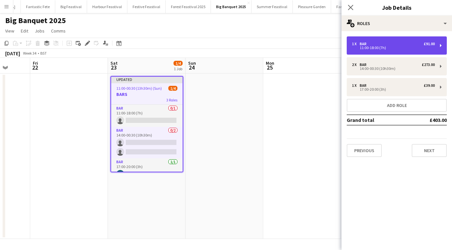
click at [386, 42] on div "1 x Bar £91.00" at bounding box center [393, 44] width 83 height 5
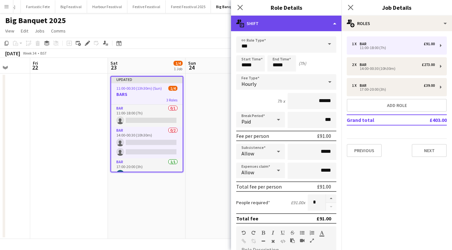
click at [335, 25] on div "multiple-actions-text Shift" at bounding box center [286, 24] width 111 height 16
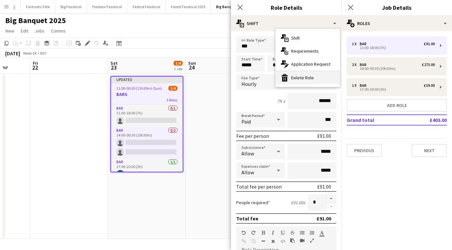
click at [310, 76] on div "bin-2 Delete Role" at bounding box center [308, 77] width 64 height 13
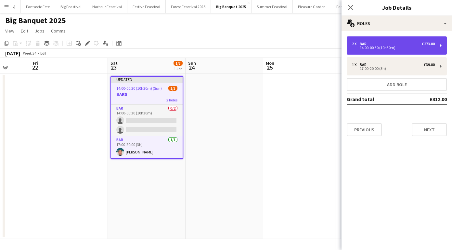
click at [368, 45] on div "Bar" at bounding box center [364, 44] width 9 height 5
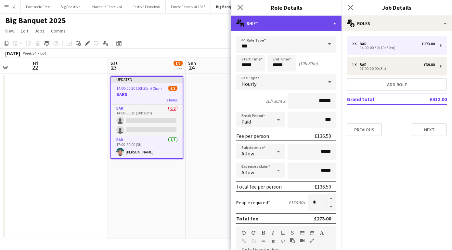
click at [336, 23] on div "multiple-actions-text Shift" at bounding box center [286, 24] width 111 height 16
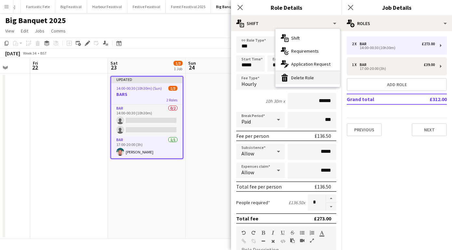
click at [317, 73] on div "bin-2 Delete Role" at bounding box center [308, 77] width 64 height 13
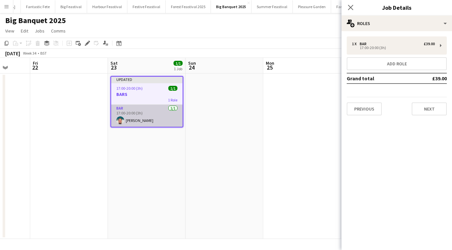
click at [145, 120] on app-card-role "Bar 1/1 17:00-20:00 (3h) Stephen Peckham" at bounding box center [147, 116] width 72 height 22
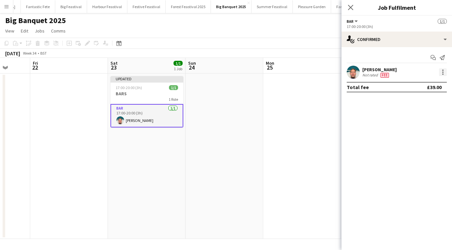
click at [443, 71] on div at bounding box center [443, 72] width 8 height 8
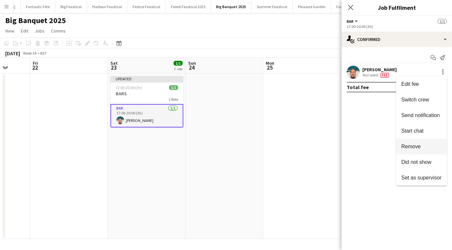
click at [419, 143] on button "Remove" at bounding box center [421, 147] width 51 height 16
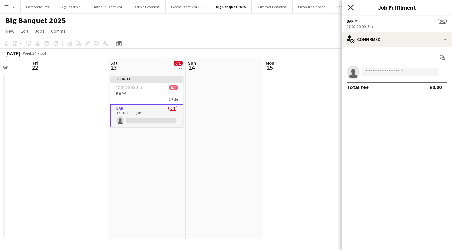
click at [350, 7] on icon at bounding box center [351, 7] width 6 height 6
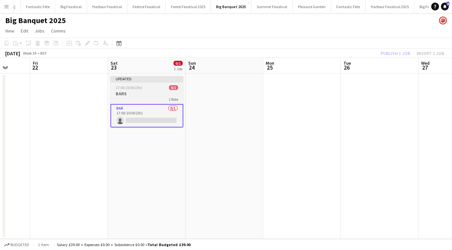
click at [159, 97] on div "1 Role" at bounding box center [147, 99] width 73 height 5
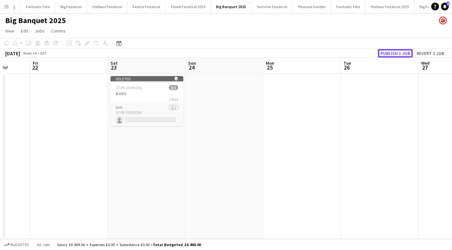
click at [408, 52] on button "Publish 1 job" at bounding box center [395, 53] width 35 height 8
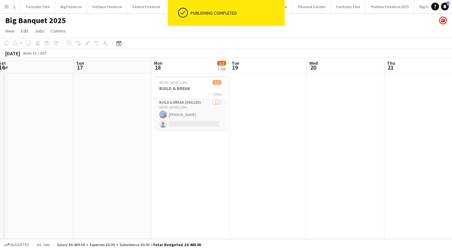
scroll to position [0, 174]
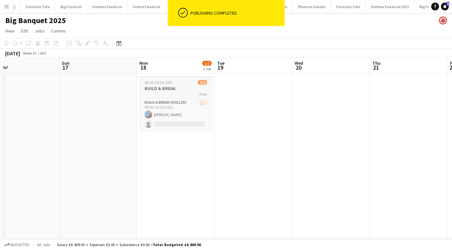
click at [188, 87] on h3 "BUILD & BREAK" at bounding box center [175, 89] width 73 height 6
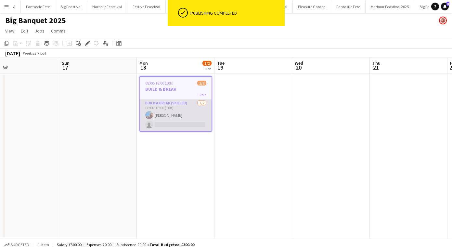
click at [184, 106] on app-card-role "Build & Break (skilled) 1/2 08:00-18:00 (10h) Zak Lawson single-neutral-actions" at bounding box center [176, 115] width 72 height 32
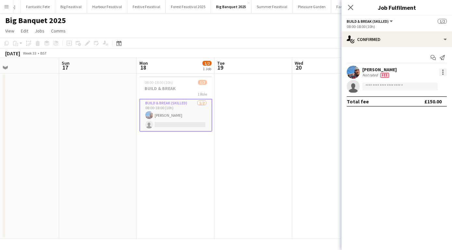
click at [443, 70] on div at bounding box center [443, 72] width 8 height 8
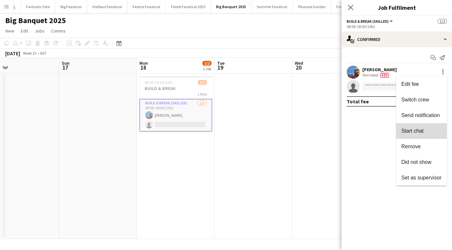
click at [427, 138] on button "Start chat" at bounding box center [421, 131] width 51 height 16
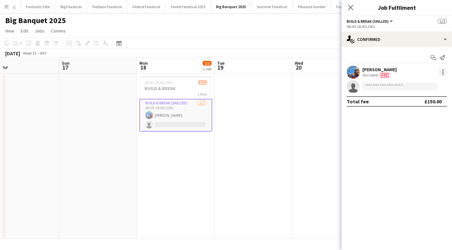
click at [443, 73] on div at bounding box center [443, 72] width 8 height 8
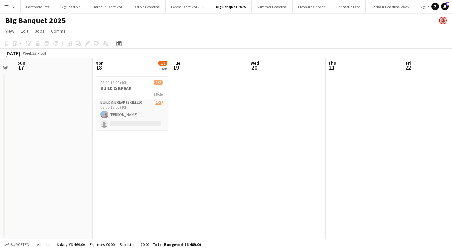
scroll to position [0, 131]
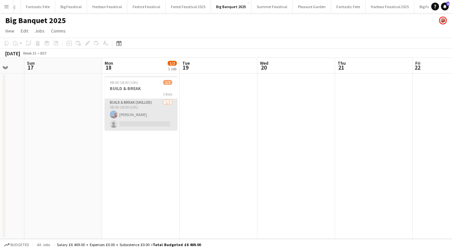
click at [142, 113] on app-card-role "Build & Break (skilled) 1/2 08:00-18:00 (10h) Zak Lawson single-neutral-actions" at bounding box center [141, 115] width 73 height 32
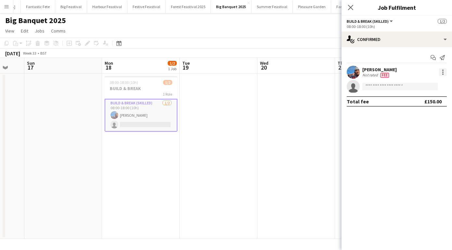
click at [444, 71] on div at bounding box center [443, 72] width 8 height 8
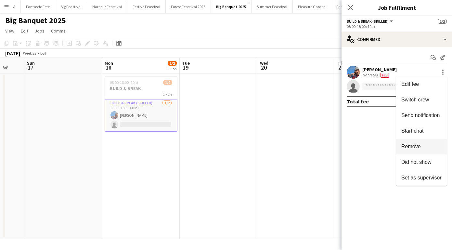
click at [434, 144] on span "Remove" at bounding box center [421, 147] width 40 height 6
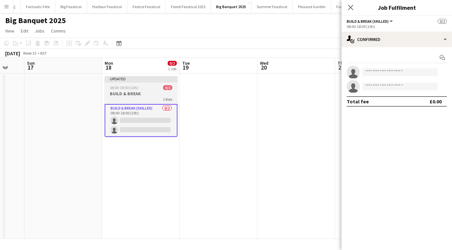
click at [143, 85] on app-job-card "Updated 08:00-18:00 (10h) 0/2 BUILD & BREAK 1 Role Build & Break (skilled) 0/2 …" at bounding box center [141, 106] width 73 height 61
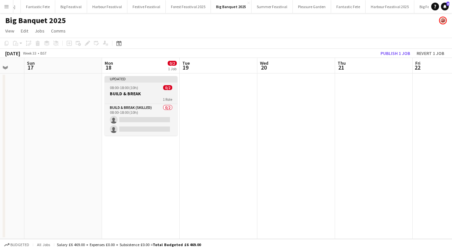
click at [144, 86] on div "08:00-18:00 (10h) 0/2" at bounding box center [141, 87] width 73 height 5
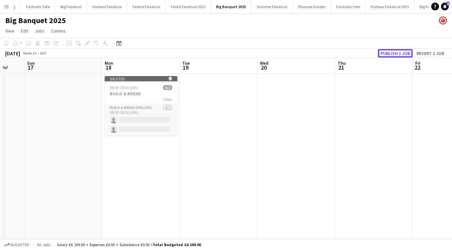
click at [392, 50] on button "Publish 1 job" at bounding box center [395, 53] width 35 height 8
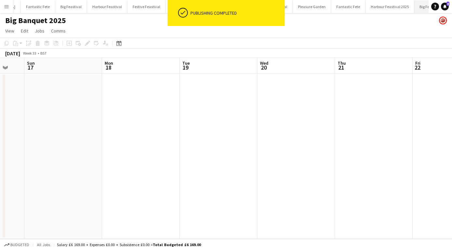
click at [415, 7] on button "Big Feastival 2025 Close" at bounding box center [435, 6] width 40 height 13
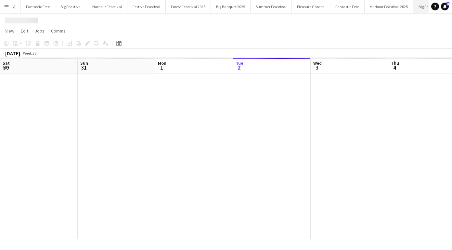
scroll to position [0, 155]
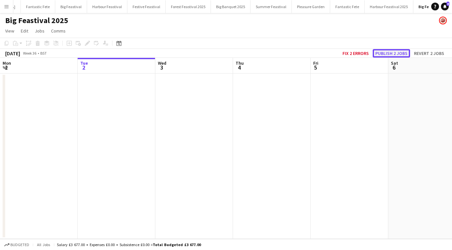
click at [383, 52] on button "Publish 2 jobs" at bounding box center [391, 53] width 37 height 8
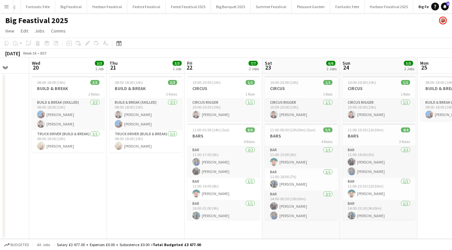
scroll to position [0, 204]
click at [148, 189] on app-date-cell "08:00-18:00 (10h) 3/3 BUILD & BREAK 2 Roles Build & Break (skilled) 2/2 08:00-1…" at bounding box center [146, 155] width 78 height 165
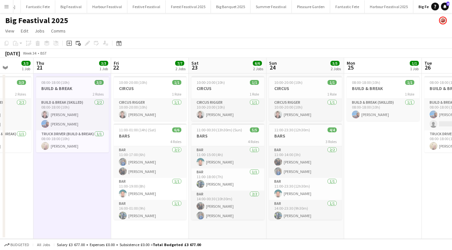
scroll to position [0, 244]
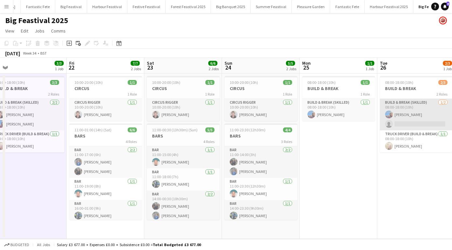
click at [416, 122] on app-card-role "Build & Break (skilled) 1/2 08:00-18:00 (10h) Zak Lawson single-neutral-actions" at bounding box center [416, 115] width 73 height 32
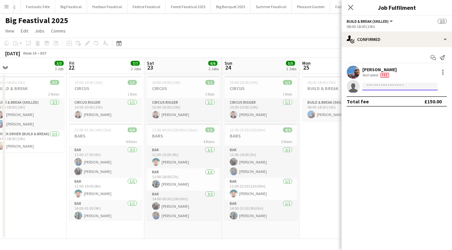
click at [386, 86] on input at bounding box center [399, 87] width 75 height 8
click at [372, 72] on div "[PERSON_NAME]" at bounding box center [379, 70] width 34 height 6
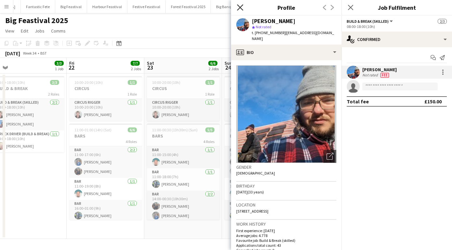
click at [239, 9] on icon "Close pop-in" at bounding box center [240, 7] width 6 height 6
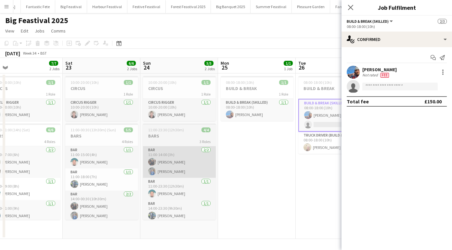
scroll to position [0, 199]
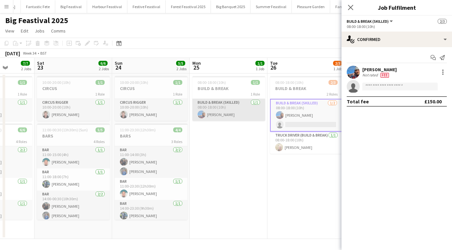
click at [240, 111] on app-card-role "Build & Break (skilled) 1/1 08:00-18:00 (10h) Zak Lawson" at bounding box center [228, 110] width 73 height 22
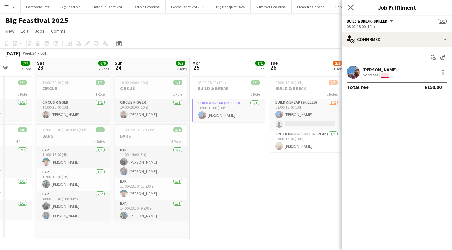
click at [347, 5] on app-icon "Close pop-in" at bounding box center [350, 7] width 9 height 9
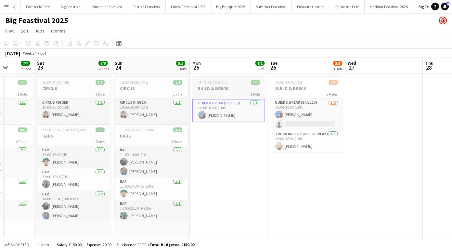
click at [226, 88] on h3 "BUILD & BREAK" at bounding box center [228, 89] width 73 height 6
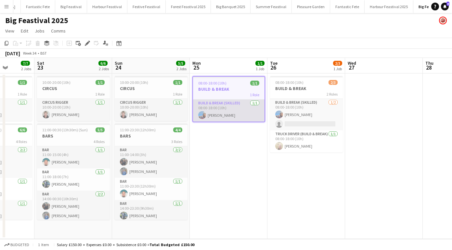
click at [218, 108] on app-card-role "Build & Break (skilled) 1/1 08:00-18:00 (10h) Zak Lawson" at bounding box center [229, 110] width 72 height 22
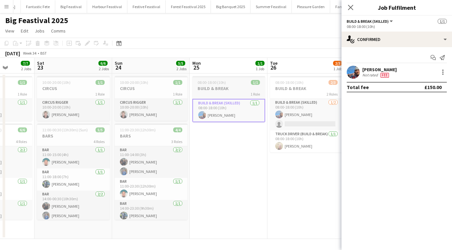
click at [235, 93] on div "1 Role" at bounding box center [228, 93] width 73 height 5
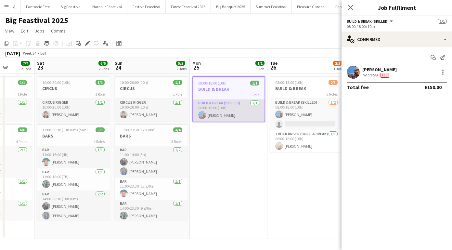
click at [199, 114] on app-user-avatar at bounding box center [202, 115] width 8 height 8
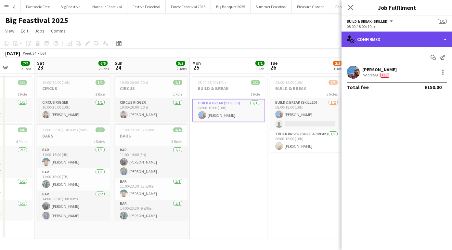
click at [374, 42] on div "single-neutral-actions-check-2 Confirmed" at bounding box center [397, 40] width 111 height 16
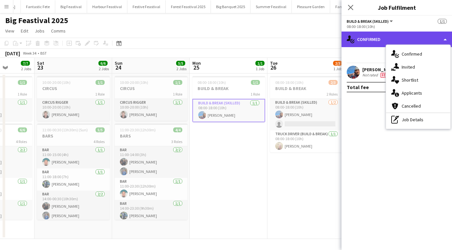
click at [374, 42] on div "single-neutral-actions-check-2 Confirmed" at bounding box center [397, 40] width 111 height 16
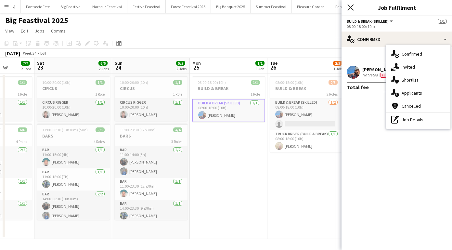
click at [349, 7] on icon "Close pop-in" at bounding box center [351, 7] width 6 height 6
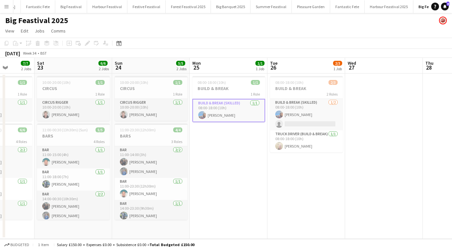
click at [370, 137] on app-date-cell at bounding box center [384, 155] width 78 height 165
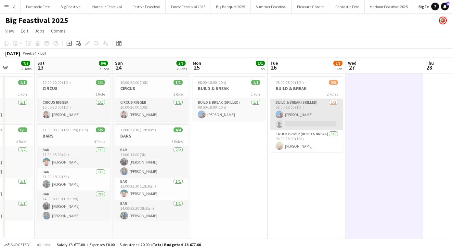
click at [299, 124] on app-card-role "Build & Break (skilled) 1/2 08:00-18:00 (10h) Zak Lawson single-neutral-actions" at bounding box center [306, 115] width 73 height 32
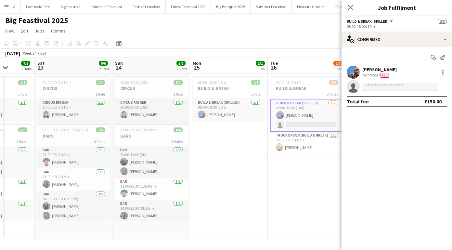
click at [384, 86] on input at bounding box center [399, 87] width 75 height 8
type input "*"
type input "**"
click at [349, 6] on icon at bounding box center [351, 7] width 6 height 6
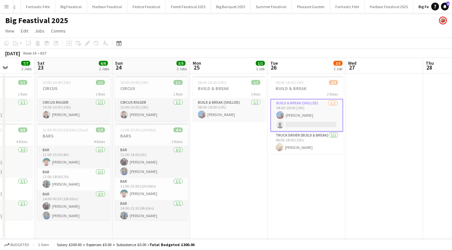
click at [306, 178] on app-date-cell "08:00-18:00 (10h) 2/3 BUILD & BREAK 2 Roles Build & Break (skilled) 1/2 08:00-1…" at bounding box center [307, 155] width 78 height 165
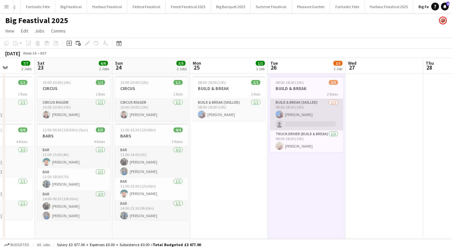
click at [308, 115] on app-card-role "Build & Break (skilled) 1/2 08:00-18:00 (10h) Zak Lawson single-neutral-actions" at bounding box center [306, 115] width 73 height 32
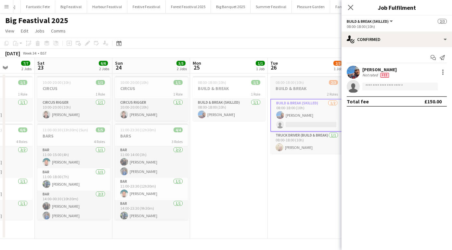
click at [307, 91] on h3 "BUILD & BREAK" at bounding box center [306, 89] width 73 height 6
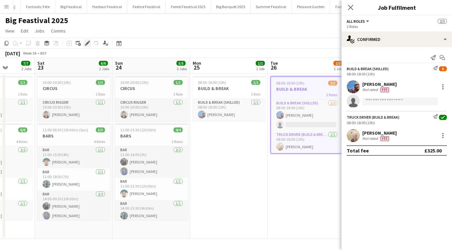
click at [89, 43] on icon "Edit" at bounding box center [87, 43] width 5 height 5
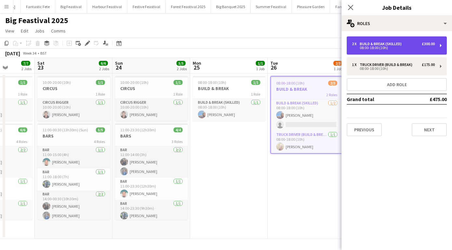
click at [367, 41] on div "2 x Build & Break (skilled) £300.00 08:00-18:00 (10h)" at bounding box center [397, 45] width 100 height 18
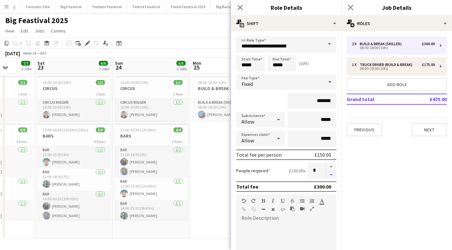
click at [332, 175] on button "button" at bounding box center [331, 175] width 10 height 8
type input "*"
click at [240, 5] on icon "Close pop-in" at bounding box center [240, 7] width 6 height 6
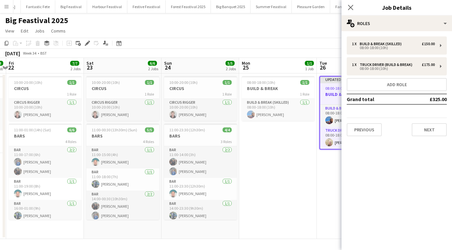
scroll to position [0, 200]
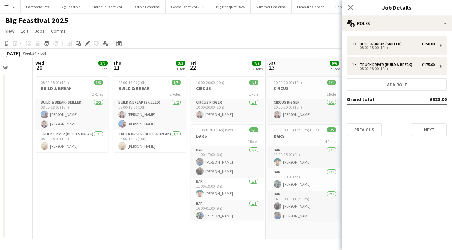
click at [149, 191] on app-date-cell "08:00-18:00 (10h) 3/3 BUILD & BREAK 2 Roles Build & Break (skilled) 2/2 08:00-1…" at bounding box center [150, 155] width 78 height 165
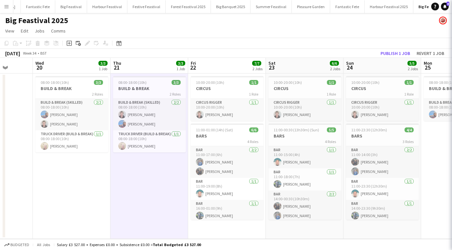
click at [64, 192] on app-date-cell "08:00-18:00 (10h) 3/3 BUILD & BREAK 2 Roles Build & Break (skilled) 2/2 08:00-1…" at bounding box center [72, 155] width 78 height 165
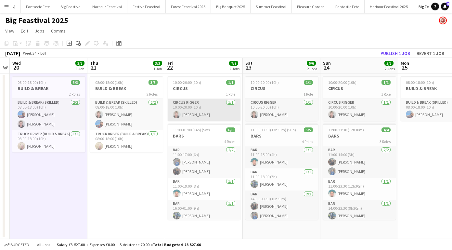
scroll to position [0, 243]
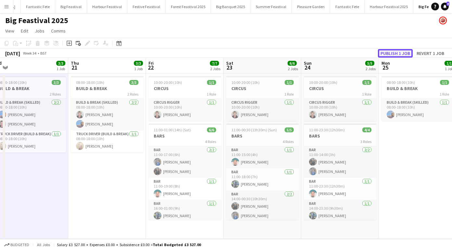
click at [390, 52] on button "Publish 1 job" at bounding box center [395, 53] width 35 height 8
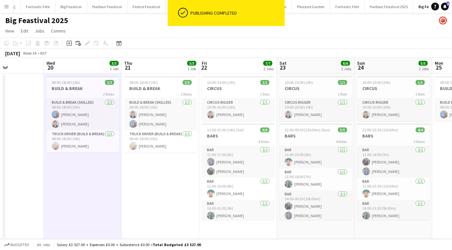
scroll to position [0, 166]
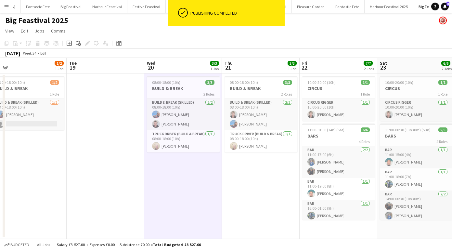
click at [6, 6] on app-icon "Menu" at bounding box center [6, 6] width 5 height 5
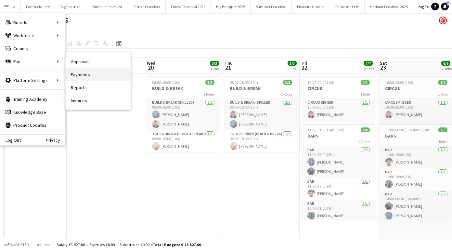
click at [78, 72] on link "Payments" at bounding box center [98, 74] width 65 height 13
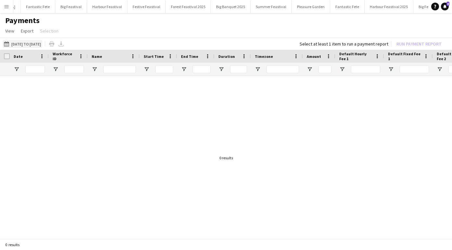
click at [21, 44] on button "[DATE] to [DATE] [DATE] to [DATE]" at bounding box center [23, 44] width 40 height 8
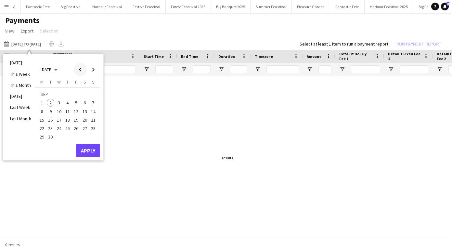
click at [76, 68] on span "Previous month" at bounding box center [80, 69] width 13 height 13
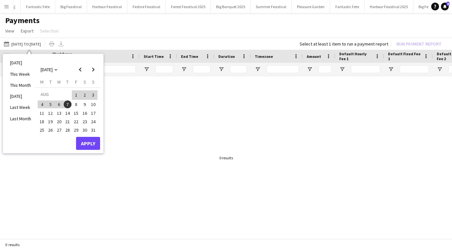
click at [42, 122] on span "18" at bounding box center [42, 122] width 8 height 8
click at [61, 129] on span "27" at bounding box center [59, 130] width 8 height 8
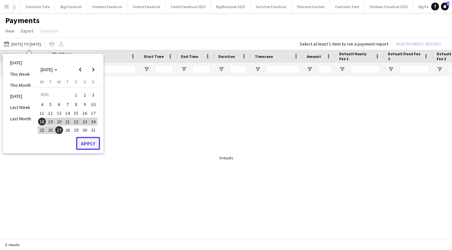
click at [88, 142] on button "Apply" at bounding box center [88, 143] width 24 height 13
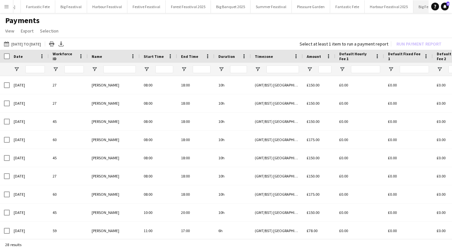
click at [414, 8] on button "Big Feastival 2025 Close" at bounding box center [434, 6] width 40 height 13
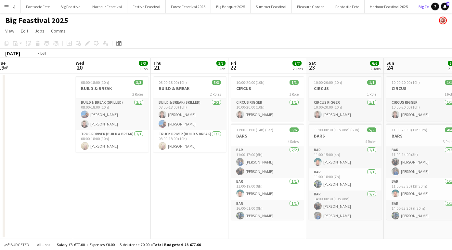
scroll to position [0, 154]
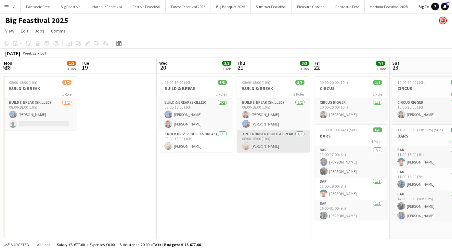
click at [281, 144] on app-card-role "Truck Driver (Build & Break) 1/1 08:00-18:00 (10h) Nerys Craig" at bounding box center [273, 141] width 73 height 22
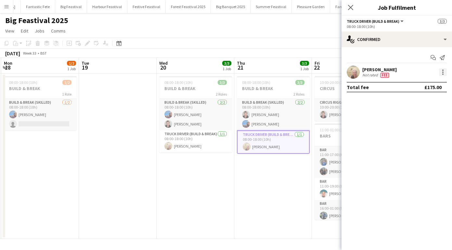
click at [443, 72] on div at bounding box center [442, 72] width 1 height 1
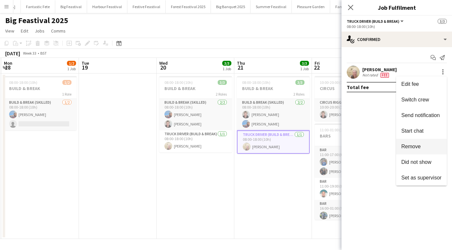
click at [421, 142] on button "Remove" at bounding box center [421, 147] width 51 height 16
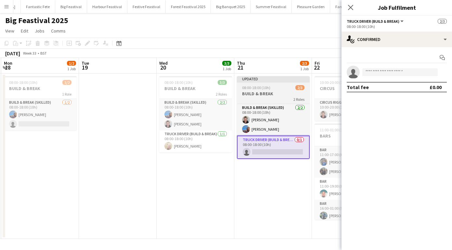
click at [265, 89] on span "08:00-18:00 (10h)" at bounding box center [256, 87] width 28 height 5
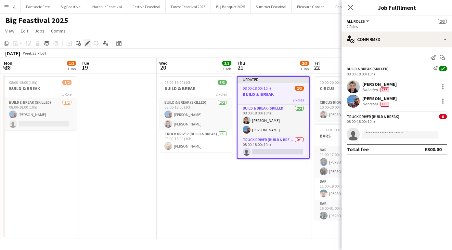
click at [87, 40] on div "Edit" at bounding box center [88, 43] width 8 height 8
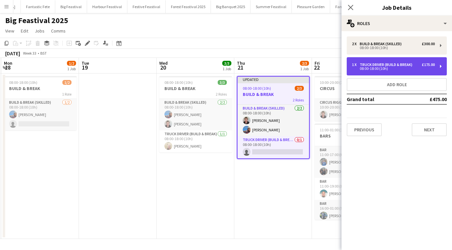
click at [383, 64] on div "Truck Driver (Build & Break)" at bounding box center [387, 64] width 55 height 5
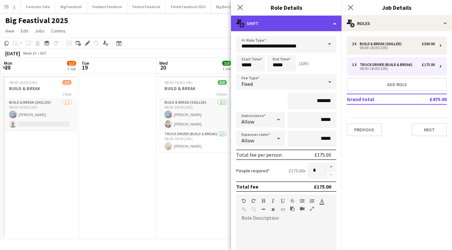
click at [334, 24] on div "multiple-actions-text Shift" at bounding box center [286, 24] width 111 height 16
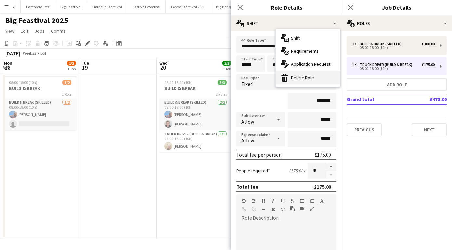
click at [322, 73] on div "bin-2 Delete Role" at bounding box center [308, 77] width 64 height 13
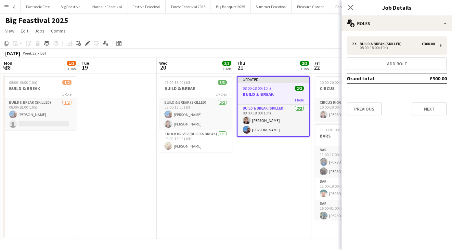
click at [263, 180] on app-date-cell "Updated 08:00-18:00 (10h) 2/2 BUILD & BREAK 1 Role Build & Break (skilled) 2/2 …" at bounding box center [273, 155] width 78 height 165
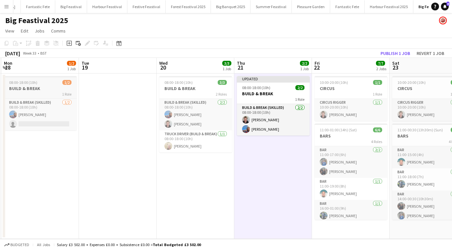
click at [45, 89] on h3 "BUILD & BREAK" at bounding box center [40, 89] width 73 height 6
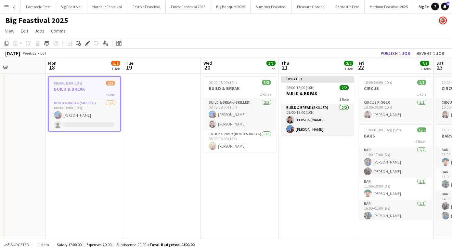
scroll to position [0, 183]
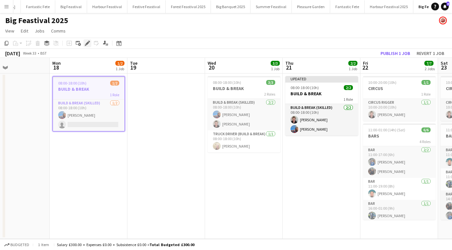
click at [85, 44] on icon "Edit" at bounding box center [87, 43] width 5 height 5
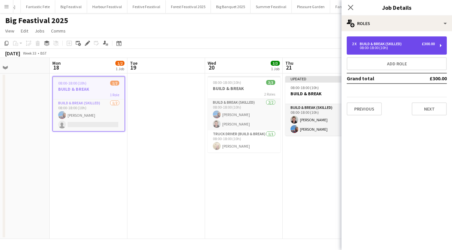
click at [384, 43] on div "Build & Break (skilled)" at bounding box center [382, 44] width 45 height 5
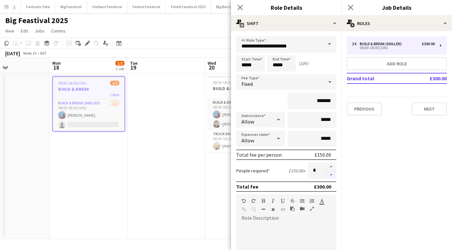
click at [332, 174] on button "button" at bounding box center [331, 175] width 10 height 8
type input "*"
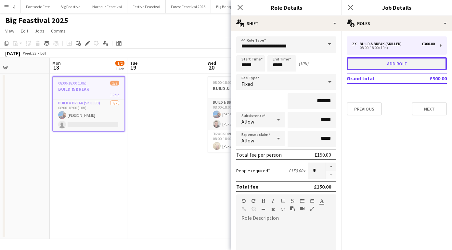
click at [362, 65] on button "Add role" at bounding box center [397, 63] width 100 height 13
type input "***"
type input "*****"
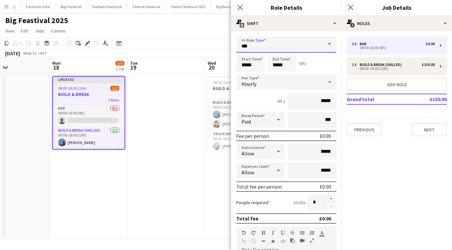
click at [264, 47] on input "***" at bounding box center [286, 44] width 100 height 16
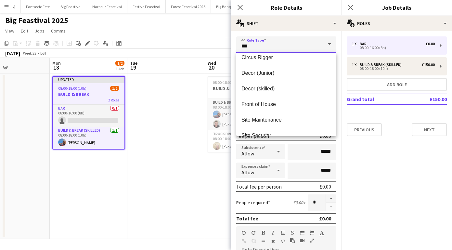
scroll to position [125, 0]
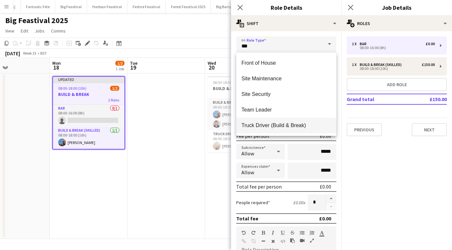
click at [264, 122] on mat-option "Truck Driver (Build & Break)" at bounding box center [286, 126] width 100 height 16
type input "**********"
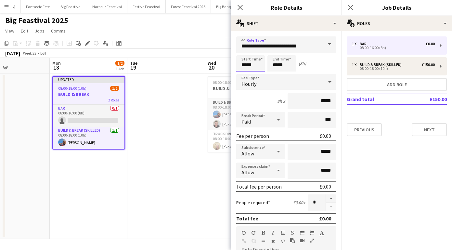
click at [246, 65] on input "*****" at bounding box center [250, 63] width 29 height 16
click at [277, 65] on input "*****" at bounding box center [282, 63] width 29 height 16
click at [275, 51] on div at bounding box center [275, 52] width 13 height 7
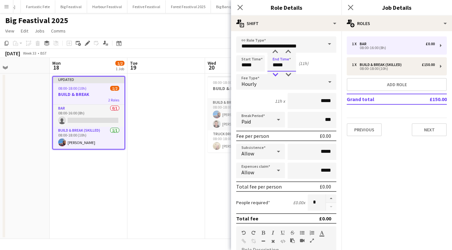
type input "*****"
click at [276, 72] on div at bounding box center [275, 75] width 13 height 7
click at [307, 84] on div "Hourly" at bounding box center [279, 82] width 87 height 16
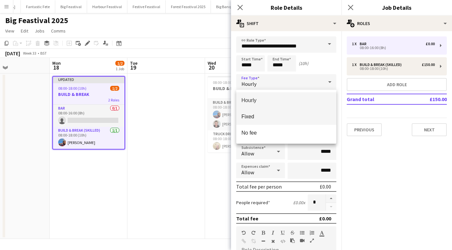
click at [296, 120] on span "Fixed" at bounding box center [287, 116] width 90 height 6
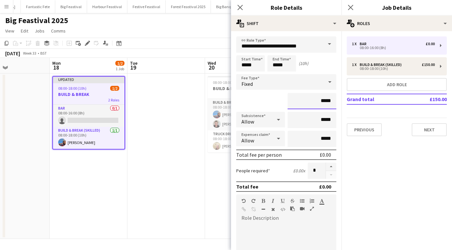
click at [332, 102] on input "*****" at bounding box center [312, 101] width 49 height 16
type input "**"
type input "*******"
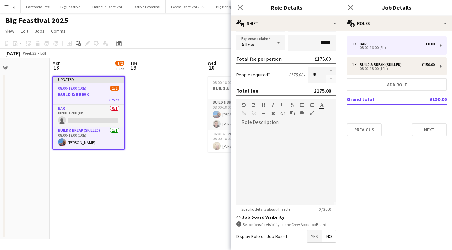
scroll to position [125, 0]
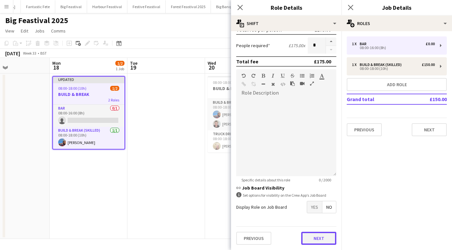
click at [314, 236] on button "Next" at bounding box center [318, 238] width 35 height 13
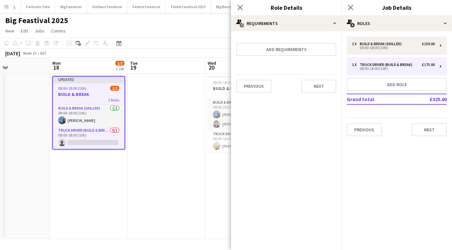
scroll to position [0, 0]
click at [320, 83] on button "Next" at bounding box center [318, 86] width 35 height 13
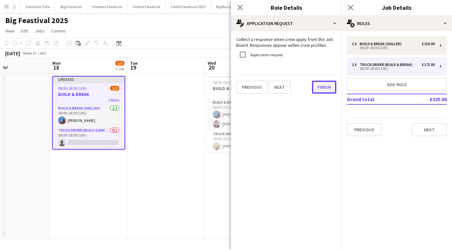
click at [320, 83] on button "Finish" at bounding box center [324, 87] width 24 height 13
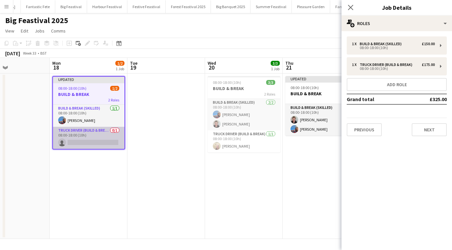
click at [80, 141] on app-card-role "Truck Driver (Build & Break) 0/1 08:00-18:00 (10h) single-neutral-actions" at bounding box center [89, 138] width 72 height 22
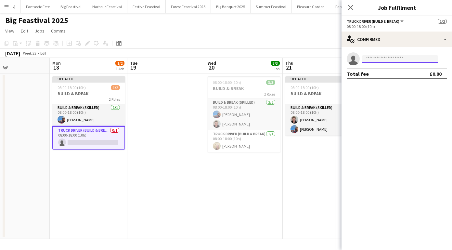
click at [375, 59] on input at bounding box center [399, 59] width 75 height 8
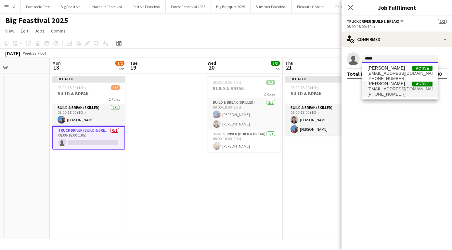
type input "*****"
click at [386, 87] on span "nez237@googlemail.com" at bounding box center [400, 88] width 65 height 5
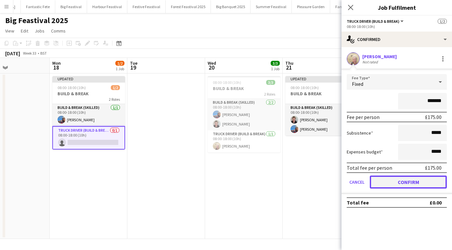
click at [389, 181] on button "Confirm" at bounding box center [408, 182] width 77 height 13
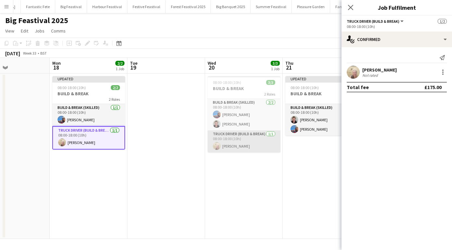
click at [250, 141] on app-card-role "Truck Driver (Build & Break) 1/1 08:00-18:00 (10h) Nerys Craig" at bounding box center [244, 141] width 73 height 22
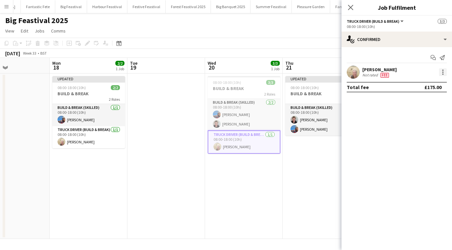
click at [442, 69] on div at bounding box center [443, 72] width 8 height 8
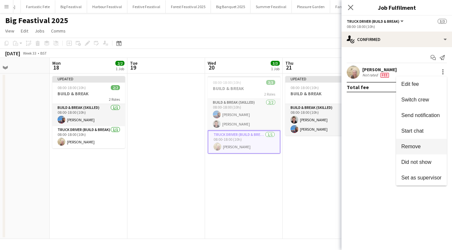
click at [433, 143] on button "Remove" at bounding box center [421, 147] width 51 height 16
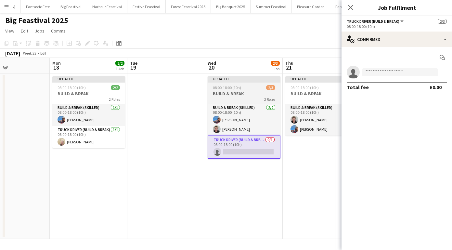
click at [242, 81] on div "Updated" at bounding box center [244, 78] width 73 height 5
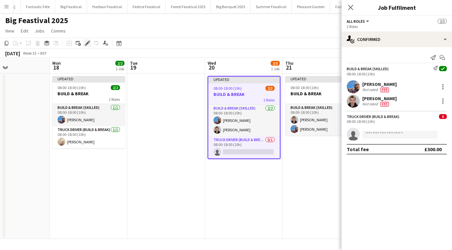
click at [87, 41] on icon "Edit" at bounding box center [87, 43] width 5 height 5
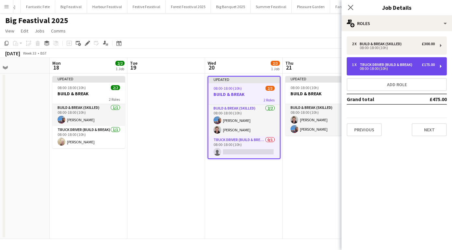
click at [378, 63] on div "Truck Driver (Build & Break)" at bounding box center [387, 64] width 55 height 5
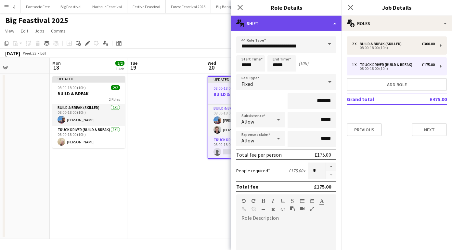
click at [334, 22] on div "multiple-actions-text Shift" at bounding box center [286, 24] width 111 height 16
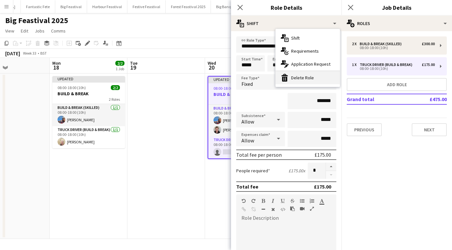
click at [317, 75] on div "bin-2 Delete Role" at bounding box center [308, 77] width 64 height 13
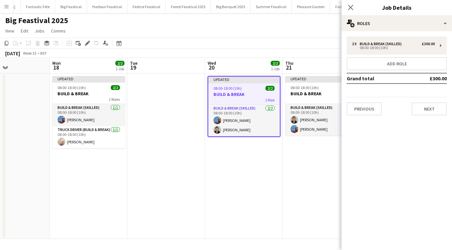
click at [235, 176] on app-date-cell "Updated 08:00-18:00 (10h) 2/2 BUILD & BREAK 1 Role Build & Break (skilled) 2/2 …" at bounding box center [244, 155] width 78 height 165
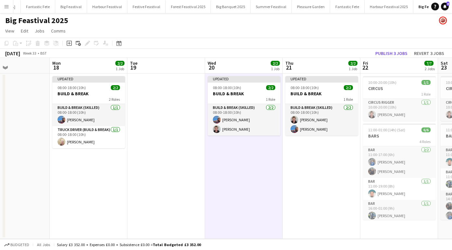
click at [150, 86] on app-date-cell at bounding box center [166, 155] width 78 height 165
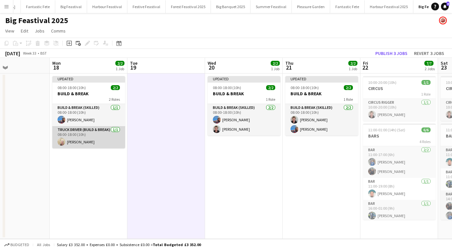
click at [101, 132] on app-card-role "Truck Driver (Build & Break) 1/1 08:00-18:00 (10h) Nerys Craig" at bounding box center [88, 137] width 73 height 22
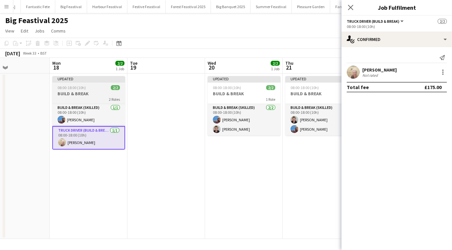
click at [104, 91] on h3 "BUILD & BREAK" at bounding box center [88, 94] width 73 height 6
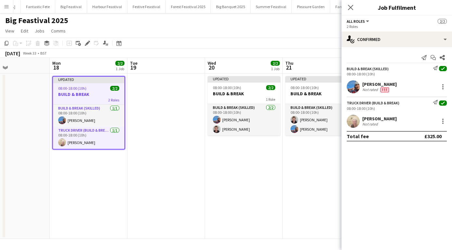
click at [159, 82] on app-date-cell at bounding box center [166, 155] width 78 height 165
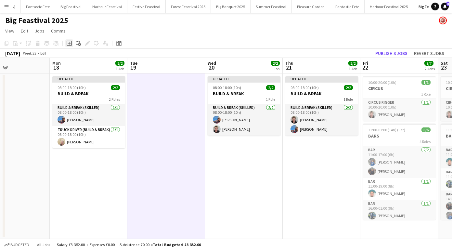
click at [70, 42] on icon "Add job" at bounding box center [69, 43] width 5 height 5
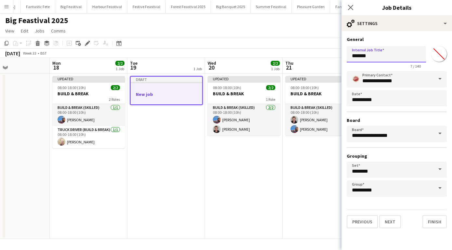
drag, startPoint x: 373, startPoint y: 55, endPoint x: 344, endPoint y: 54, distance: 28.3
click at [344, 54] on form "**********" at bounding box center [397, 132] width 111 height 192
type input "**********"
click at [433, 225] on button "Finish" at bounding box center [435, 221] width 24 height 13
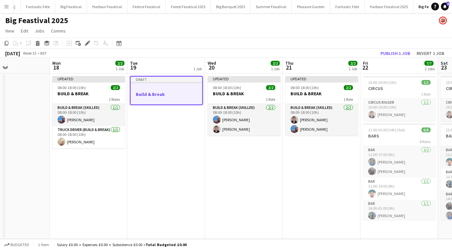
click at [176, 94] on h3 "Build & Break" at bounding box center [167, 94] width 72 height 6
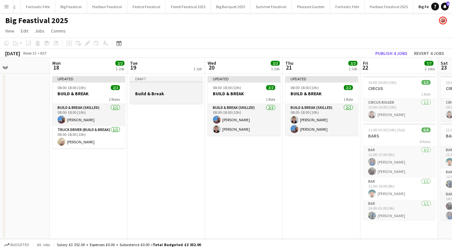
click at [175, 94] on h3 "Build & Break" at bounding box center [166, 94] width 73 height 6
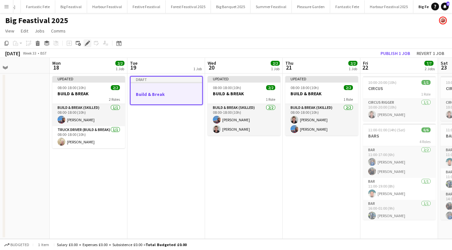
click at [87, 42] on icon at bounding box center [88, 44] width 4 height 4
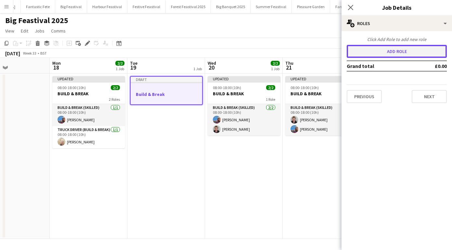
click at [371, 48] on button "Add role" at bounding box center [397, 51] width 100 height 13
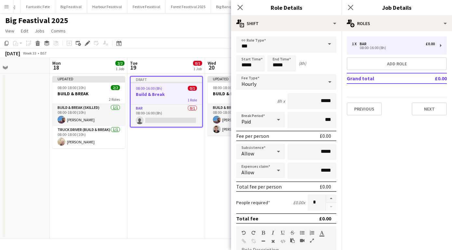
click at [329, 44] on span at bounding box center [330, 44] width 14 height 16
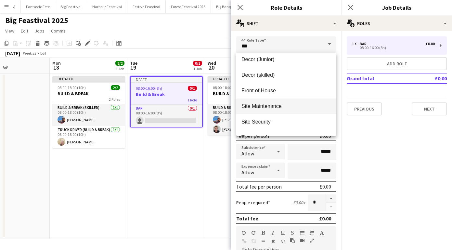
scroll to position [125, 0]
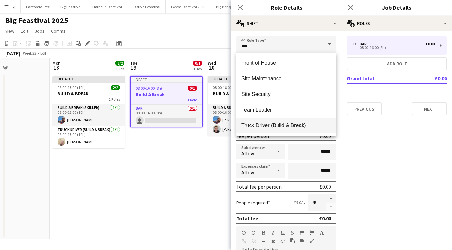
click at [285, 120] on mat-option "Truck Driver (Build & Break)" at bounding box center [286, 126] width 100 height 16
type input "**********"
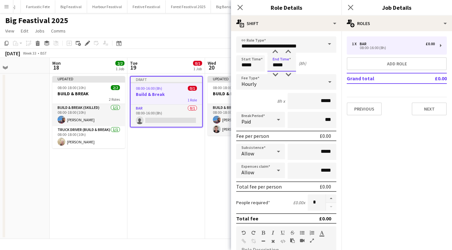
click at [281, 65] on input "*****" at bounding box center [282, 63] width 29 height 16
click at [275, 52] on div at bounding box center [275, 52] width 13 height 7
type input "*****"
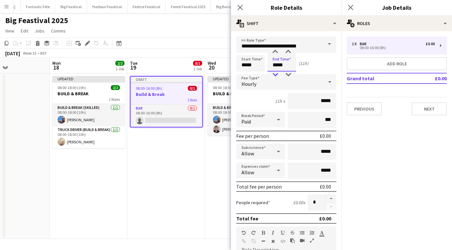
click at [278, 73] on div at bounding box center [275, 75] width 13 height 7
click at [294, 84] on div "Hourly" at bounding box center [279, 82] width 87 height 16
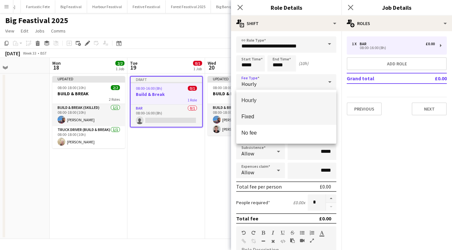
click at [284, 112] on mat-option "Fixed" at bounding box center [286, 117] width 100 height 16
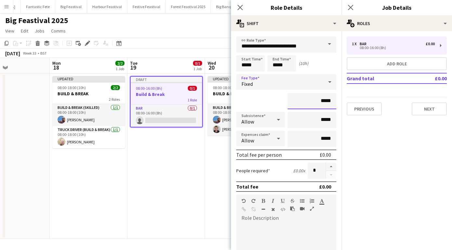
click at [332, 103] on input "*****" at bounding box center [312, 101] width 49 height 16
type input "**"
type input "*******"
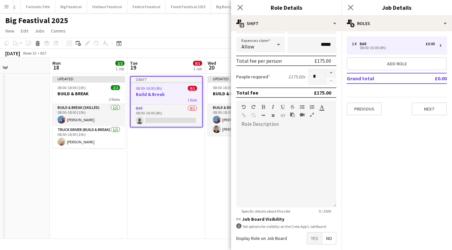
scroll to position [125, 0]
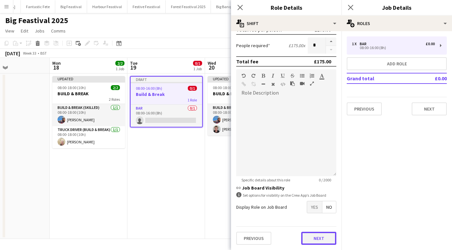
click at [319, 236] on button "Next" at bounding box center [318, 238] width 35 height 13
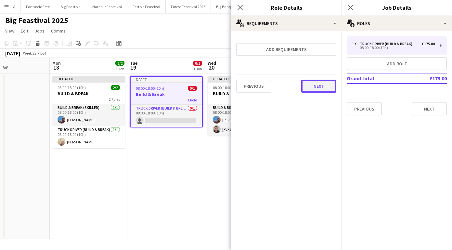
click at [319, 86] on button "Next" at bounding box center [318, 86] width 35 height 13
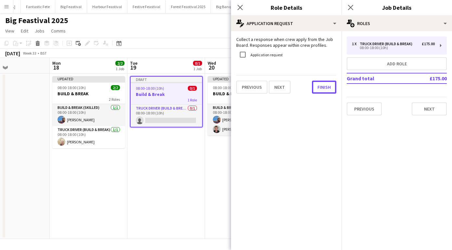
click at [319, 86] on button "Finish" at bounding box center [324, 87] width 24 height 13
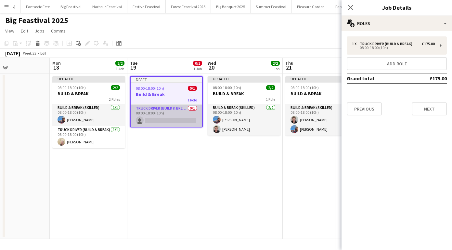
click at [173, 120] on app-card-role "Truck Driver (Build & Break) 0/1 08:00-18:00 (10h) single-neutral-actions" at bounding box center [167, 116] width 72 height 22
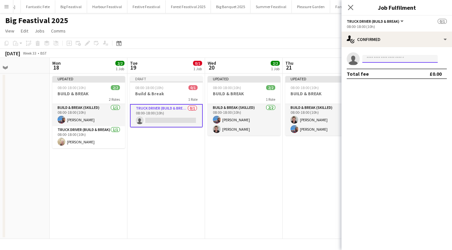
click at [388, 59] on input at bounding box center [399, 59] width 75 height 8
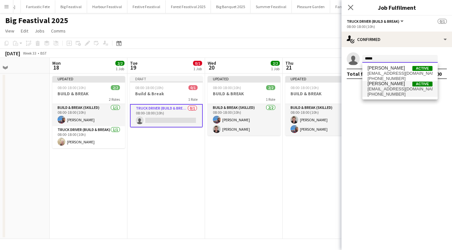
type input "*****"
click at [393, 91] on span "nez237@googlemail.com" at bounding box center [400, 88] width 65 height 5
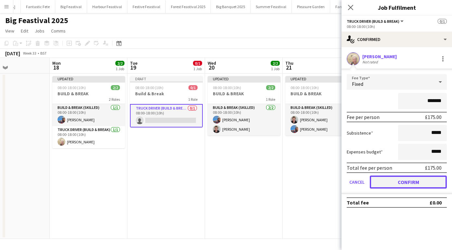
click at [410, 178] on button "Confirm" at bounding box center [408, 182] width 77 height 13
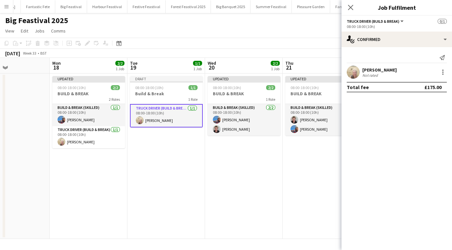
click at [250, 197] on app-date-cell "Updated 08:00-18:00 (10h) 2/2 BUILD & BREAK 1 Role Build & Break (skilled) 2/2 …" at bounding box center [244, 155] width 78 height 165
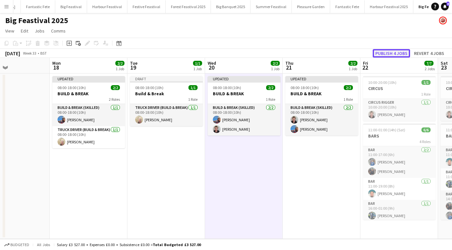
click at [392, 54] on button "Publish 4 jobs" at bounding box center [391, 53] width 37 height 8
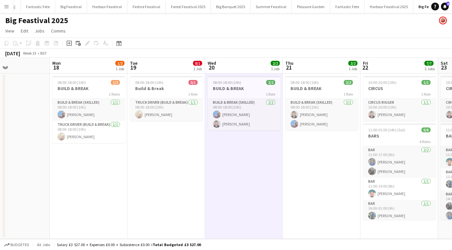
click at [159, 149] on app-date-cell "08:00-18:00 (10h) 0/1 Build & Break 1 Role Truck Driver (Build & Break) 1/1 08:…" at bounding box center [166, 155] width 78 height 165
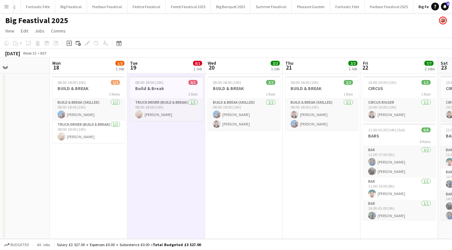
click at [171, 69] on app-board-header-date "Tue 19 0/1 1 Job" at bounding box center [166, 66] width 78 height 16
click at [199, 63] on span "0/1" at bounding box center [197, 63] width 9 height 5
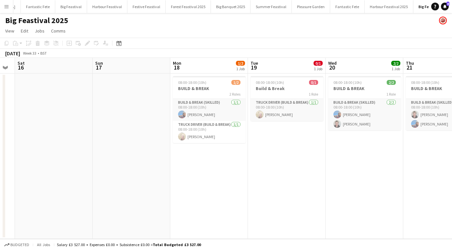
scroll to position [0, 131]
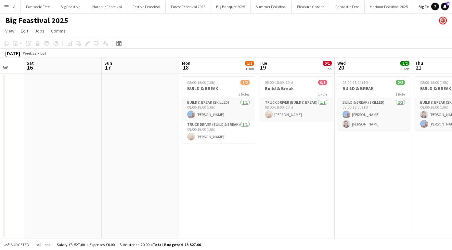
click at [326, 69] on div "1 Job" at bounding box center [327, 68] width 8 height 5
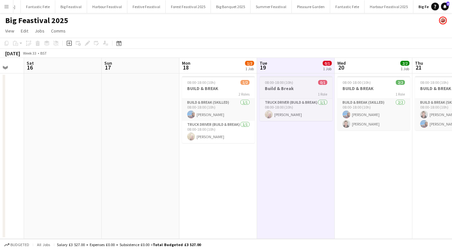
click at [291, 92] on div "1 Role" at bounding box center [296, 93] width 73 height 5
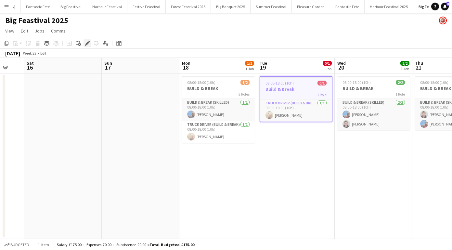
click at [87, 43] on icon at bounding box center [88, 44] width 4 height 4
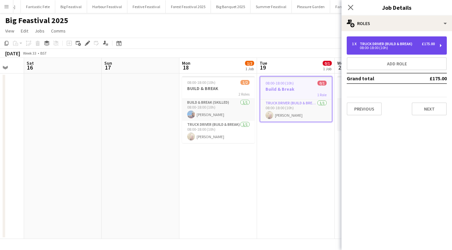
click at [363, 43] on div "Truck Driver (Build & Break)" at bounding box center [387, 44] width 55 height 5
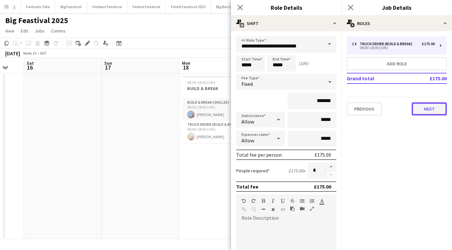
click at [425, 110] on button "Next" at bounding box center [429, 108] width 35 height 13
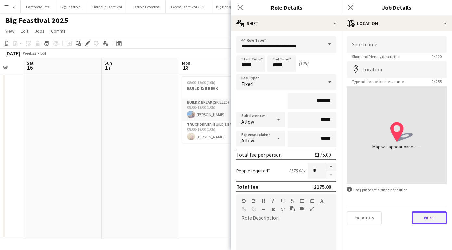
click at [426, 217] on button "Next" at bounding box center [429, 217] width 35 height 13
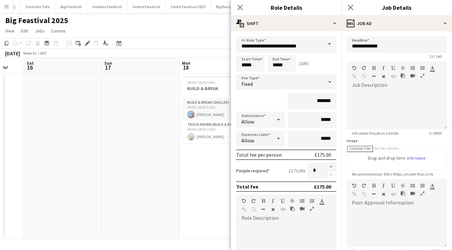
scroll to position [71, 0]
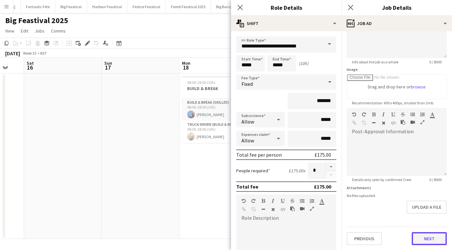
click at [431, 240] on button "Next" at bounding box center [429, 238] width 35 height 13
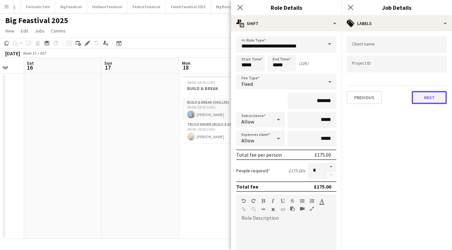
click at [432, 102] on button "Next" at bounding box center [429, 97] width 35 height 13
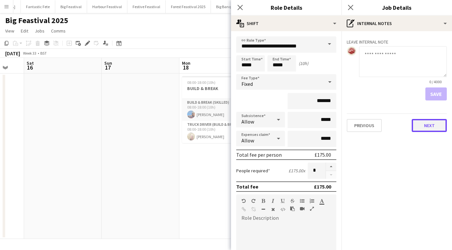
click at [432, 125] on button "Next" at bounding box center [429, 125] width 35 height 13
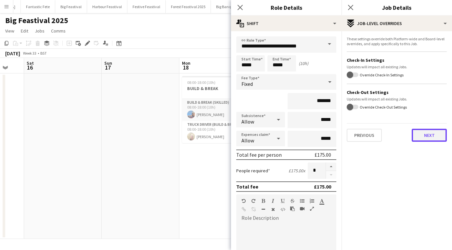
click at [433, 135] on button "Next" at bounding box center [429, 135] width 35 height 13
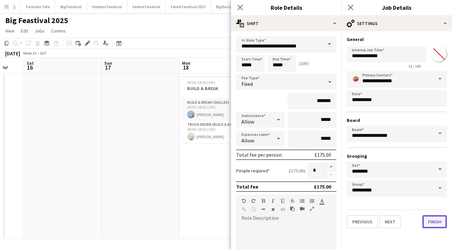
click at [437, 217] on button "Finish" at bounding box center [435, 221] width 24 height 13
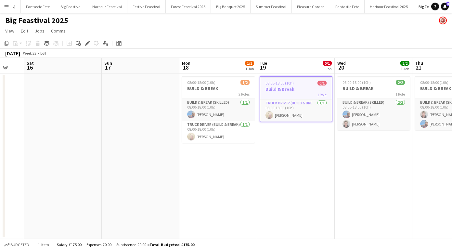
click at [307, 203] on app-date-cell "08:00-18:00 (10h) 0/1 Build & Break 1 Role Truck Driver (Build & Break) 1/1 08:…" at bounding box center [296, 155] width 78 height 165
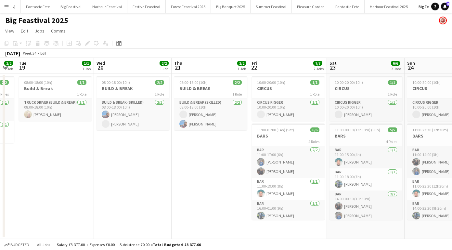
scroll to position [0, 132]
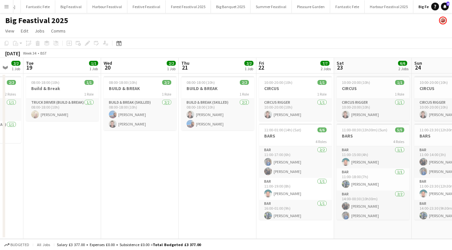
click at [7, 6] on app-icon "Menu" at bounding box center [6, 6] width 5 height 5
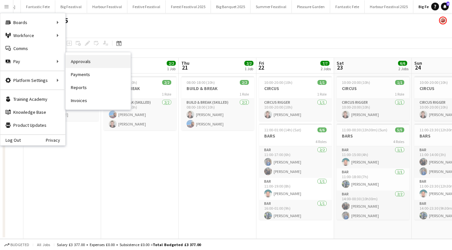
click at [77, 61] on link "Approvals" at bounding box center [98, 61] width 65 height 13
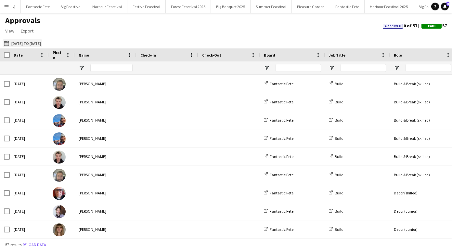
click at [32, 43] on button "[DATE] to [DATE] [DATE] to [DATE]" at bounding box center [23, 43] width 40 height 8
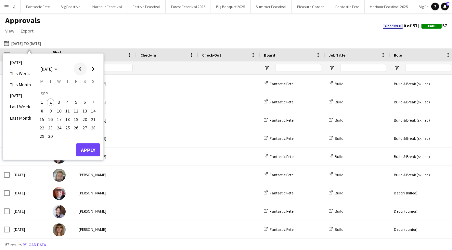
click at [82, 70] on span "Previous month" at bounding box center [80, 68] width 13 height 13
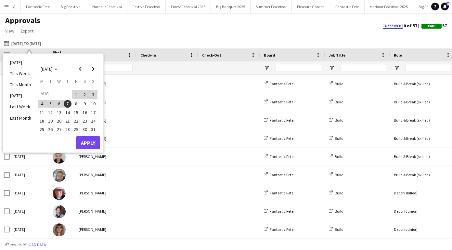
click at [43, 120] on span "18" at bounding box center [42, 121] width 8 height 8
click at [53, 130] on span "26" at bounding box center [51, 129] width 8 height 8
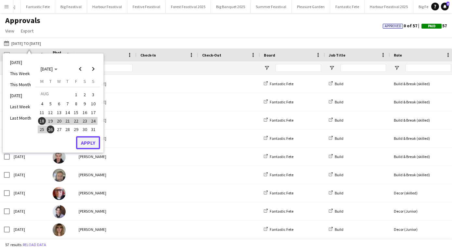
click at [84, 140] on button "Apply" at bounding box center [88, 142] width 24 height 13
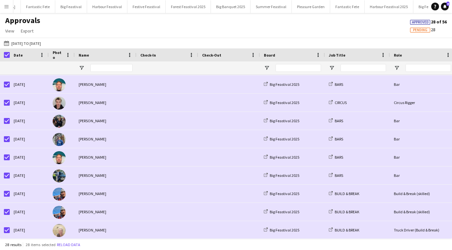
click at [8, 5] on app-icon "Menu" at bounding box center [6, 6] width 5 height 5
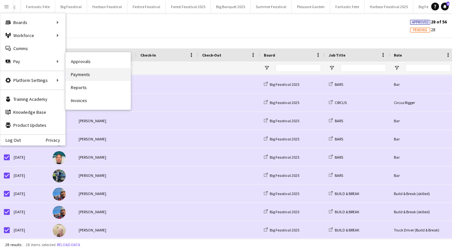
click at [90, 73] on link "Payments" at bounding box center [98, 74] width 65 height 13
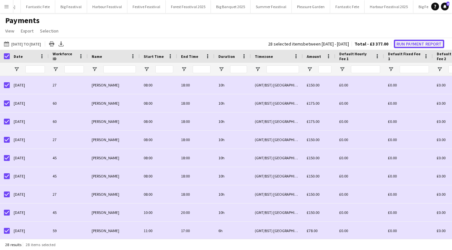
click at [413, 44] on button "Run Payment Report" at bounding box center [419, 44] width 50 height 8
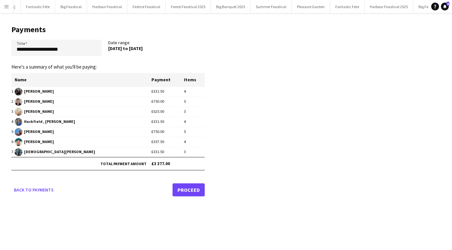
click at [189, 187] on link "Proceed" at bounding box center [189, 189] width 32 height 13
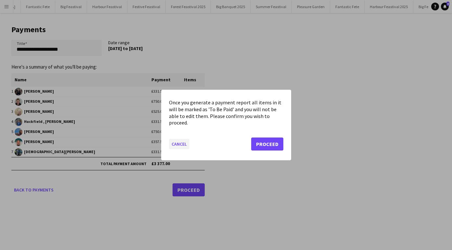
click at [182, 144] on button "Cancel" at bounding box center [179, 144] width 20 height 10
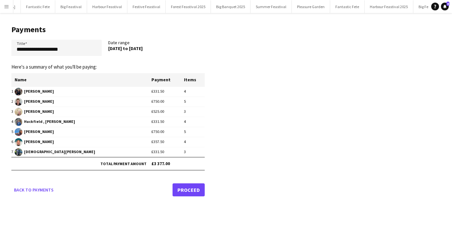
click at [182, 192] on link "Proceed" at bounding box center [189, 189] width 32 height 13
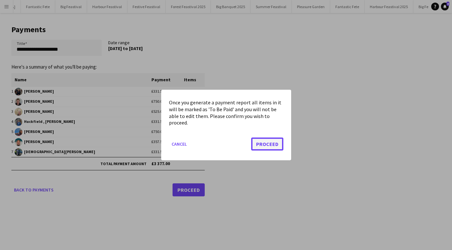
click at [266, 141] on button "Proceed" at bounding box center [267, 144] width 32 height 13
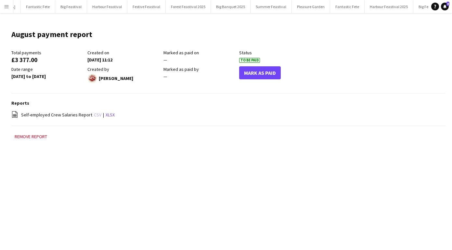
click at [95, 115] on link "csv" at bounding box center [97, 115] width 7 height 6
